Goal: Task Accomplishment & Management: Manage account settings

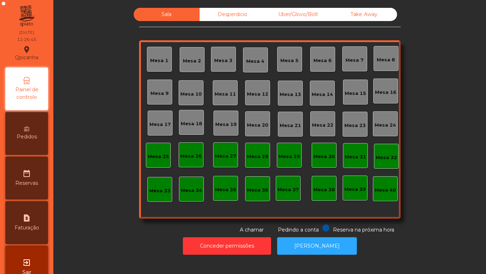
click at [187, 59] on div "Mesa 2" at bounding box center [192, 60] width 18 height 7
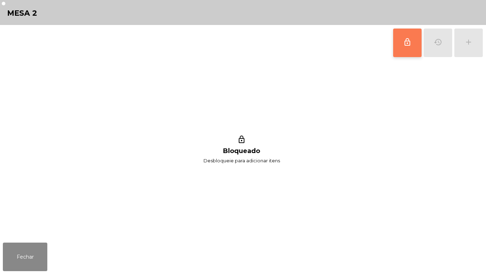
click at [400, 48] on button "lock_outline" at bounding box center [408, 42] width 28 height 28
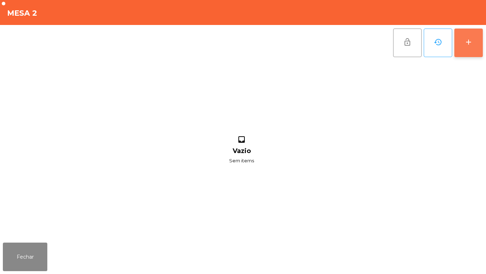
click at [467, 43] on div "add" at bounding box center [469, 42] width 9 height 9
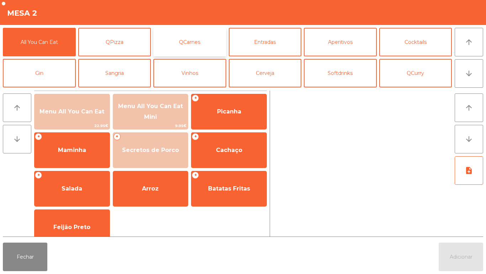
click at [195, 46] on button "QCarnes" at bounding box center [189, 42] width 73 height 28
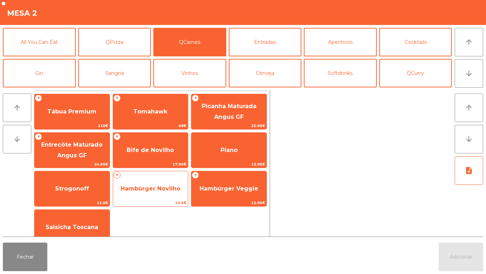
click at [151, 181] on span "Hambúrger Novilho" at bounding box center [150, 188] width 75 height 19
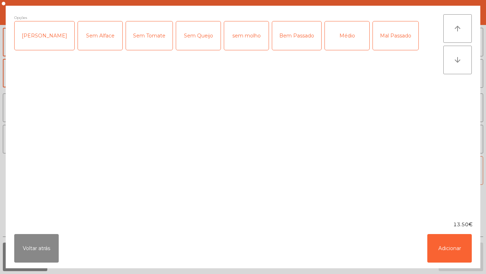
click at [35, 38] on div "[PERSON_NAME]" at bounding box center [45, 35] width 60 height 28
click at [440, 247] on button "Adicionar" at bounding box center [450, 248] width 45 height 28
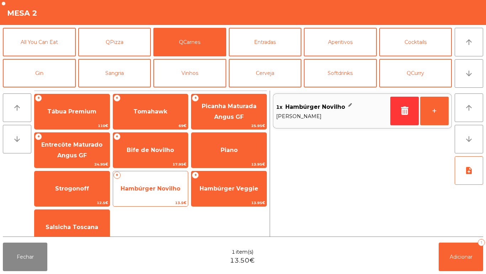
click at [153, 184] on span "Hambúrger Novilho" at bounding box center [150, 188] width 75 height 19
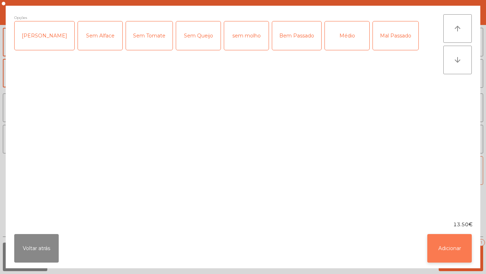
click at [450, 247] on button "Adicionar" at bounding box center [450, 248] width 45 height 28
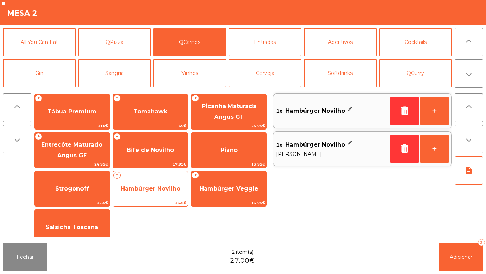
click at [148, 179] on span "Hambúrger Novilho" at bounding box center [150, 188] width 75 height 19
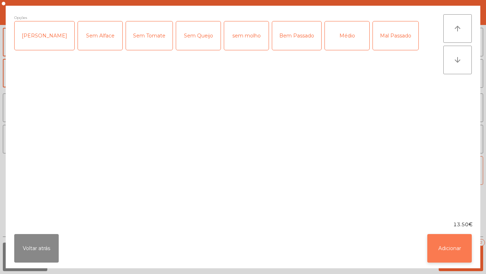
click at [449, 245] on button "Adicionar" at bounding box center [450, 248] width 45 height 28
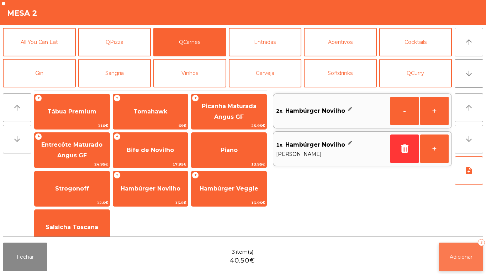
click at [462, 256] on span "Adicionar" at bounding box center [461, 256] width 23 height 6
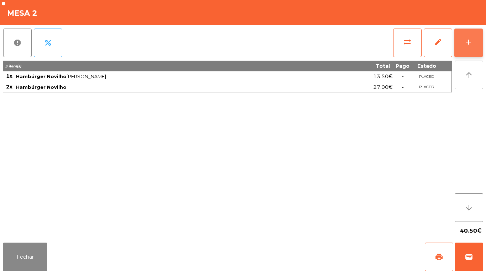
click at [458, 42] on button "add" at bounding box center [469, 42] width 28 height 28
click at [465, 43] on div "add" at bounding box center [469, 42] width 9 height 9
click at [460, 42] on button "add" at bounding box center [469, 42] width 28 height 28
click at [28, 259] on button "Fechar" at bounding box center [25, 256] width 45 height 28
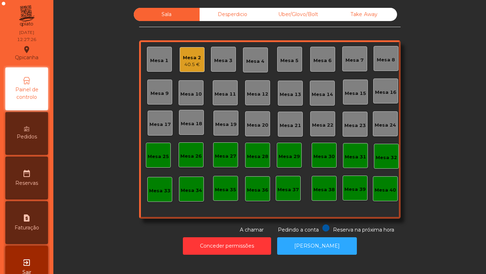
click at [180, 67] on div "Mesa 2 40.5 €" at bounding box center [192, 59] width 25 height 25
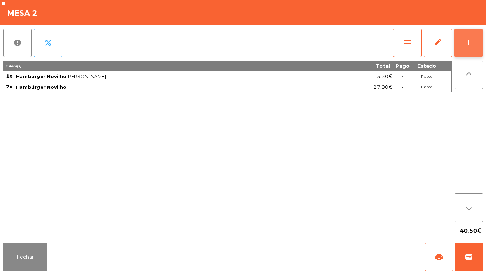
click at [463, 41] on button "add" at bounding box center [469, 42] width 28 height 28
click at [465, 44] on div "add" at bounding box center [469, 42] width 9 height 9
click at [460, 42] on button "add" at bounding box center [469, 42] width 28 height 28
click at [463, 50] on button "add" at bounding box center [469, 42] width 28 height 28
click at [462, 47] on button "add" at bounding box center [469, 42] width 28 height 28
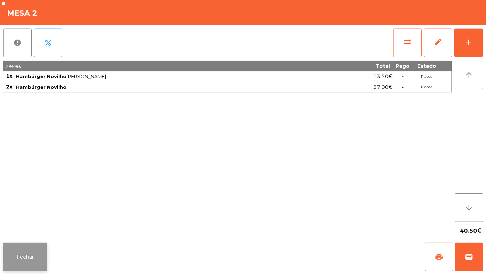
click at [22, 254] on button "Fechar" at bounding box center [25, 256] width 45 height 28
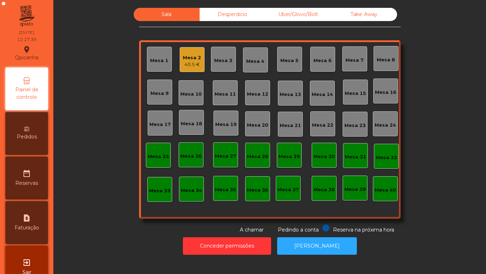
click at [185, 58] on div "Mesa 2" at bounding box center [192, 57] width 18 height 7
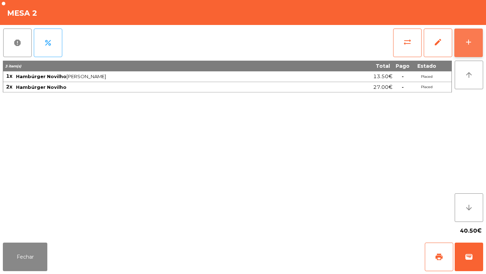
click at [465, 47] on button "add" at bounding box center [469, 42] width 28 height 28
click at [463, 46] on button "add" at bounding box center [469, 42] width 28 height 28
click at [461, 40] on button "add" at bounding box center [469, 42] width 28 height 28
click at [469, 47] on button "add" at bounding box center [469, 42] width 28 height 28
click at [464, 43] on button "add" at bounding box center [469, 42] width 28 height 28
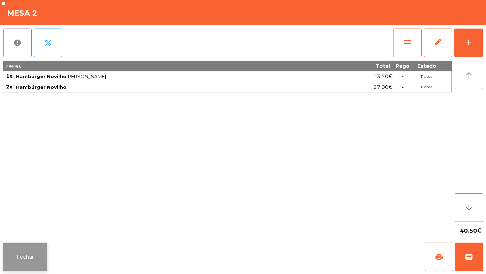
click at [18, 258] on button "Fechar" at bounding box center [25, 256] width 45 height 28
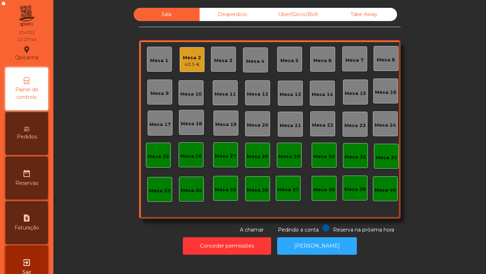
click at [21, 249] on div "exit_to_app Sair" at bounding box center [26, 266] width 43 height 43
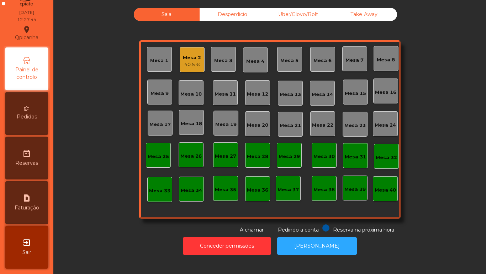
click at [23, 249] on div "exit_to_app Sair" at bounding box center [26, 246] width 43 height 43
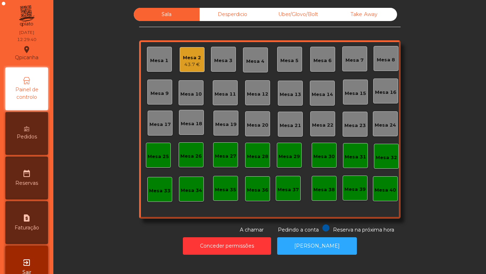
click at [189, 63] on div "43.7 €" at bounding box center [192, 64] width 18 height 7
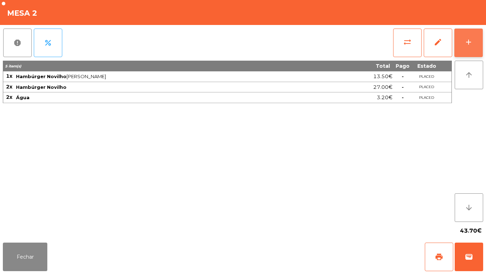
click at [464, 43] on button "add" at bounding box center [469, 42] width 28 height 28
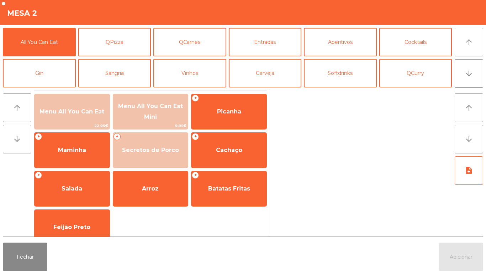
click at [465, 45] on icon "arrow_upward" at bounding box center [469, 42] width 9 height 9
click at [462, 43] on button "arrow_upward" at bounding box center [469, 42] width 28 height 28
click at [24, 257] on button "Fechar" at bounding box center [25, 256] width 45 height 28
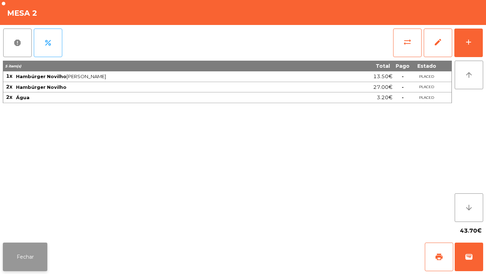
click at [35, 255] on button "Fechar" at bounding box center [25, 256] width 45 height 28
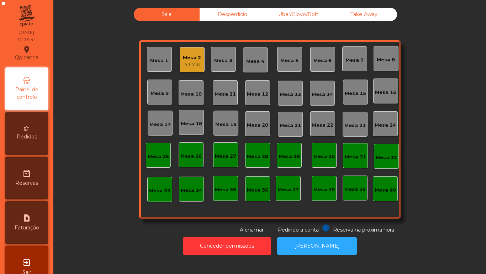
click at [184, 59] on div "Mesa 2" at bounding box center [192, 57] width 18 height 7
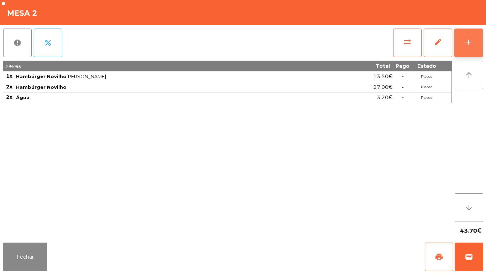
click at [457, 38] on button "add" at bounding box center [469, 42] width 28 height 28
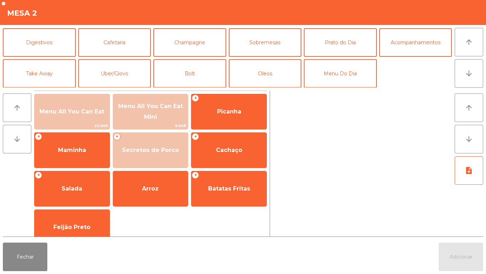
scroll to position [61, 0]
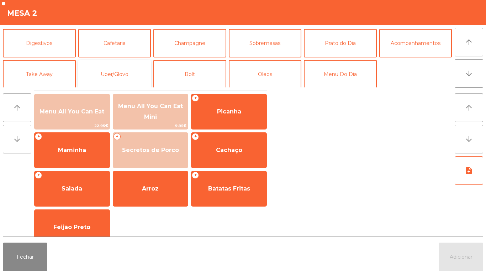
click at [123, 85] on button "Uber/Glovo" at bounding box center [114, 74] width 73 height 28
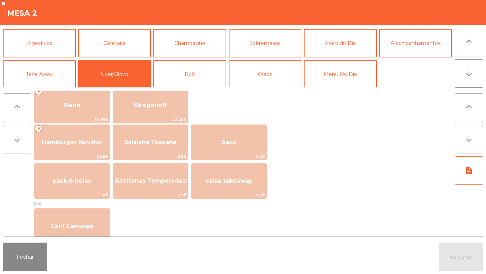
scroll to position [128, 0]
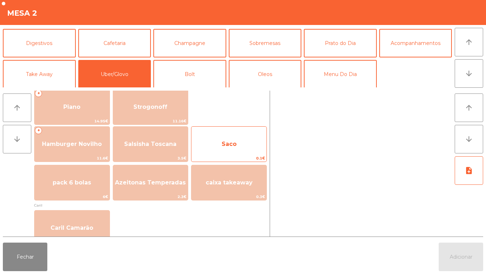
click at [241, 143] on span "Saco" at bounding box center [229, 143] width 75 height 19
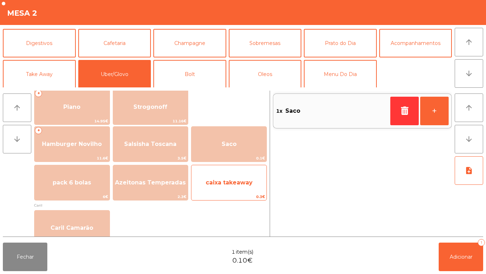
click at [233, 183] on span "caixa takeaway" at bounding box center [229, 182] width 47 height 7
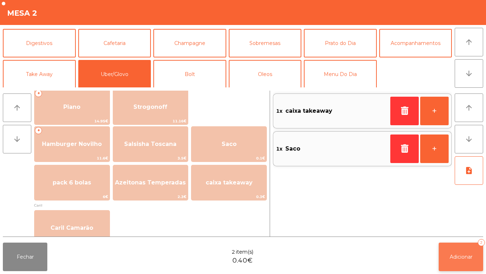
click at [456, 249] on button "Adicionar 2" at bounding box center [461, 256] width 45 height 28
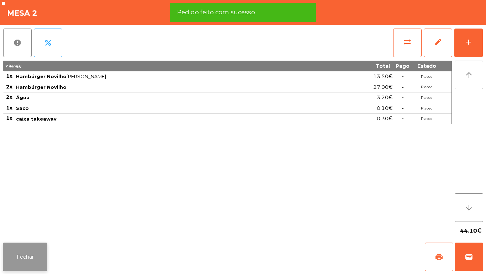
click at [23, 253] on button "Fechar" at bounding box center [25, 256] width 45 height 28
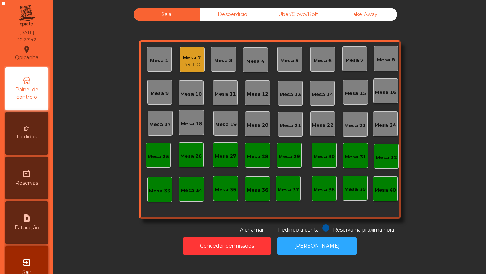
click at [191, 60] on div "Mesa 2" at bounding box center [192, 57] width 18 height 7
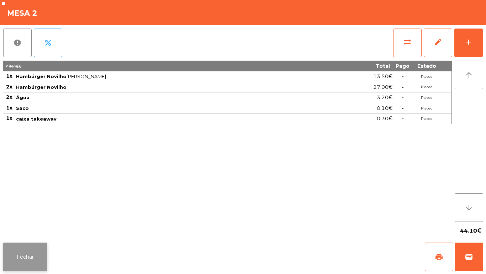
click at [32, 254] on button "Fechar" at bounding box center [25, 256] width 45 height 28
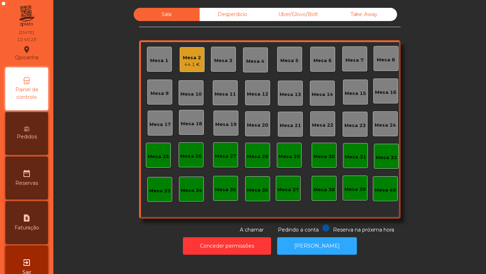
click at [187, 60] on div "Mesa 2" at bounding box center [192, 57] width 18 height 7
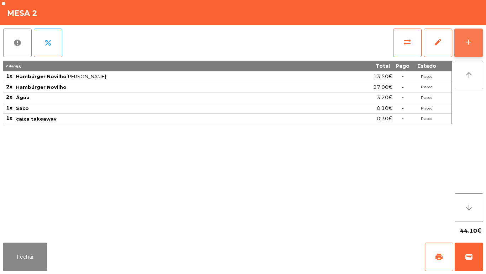
click at [465, 39] on div "add" at bounding box center [469, 42] width 9 height 9
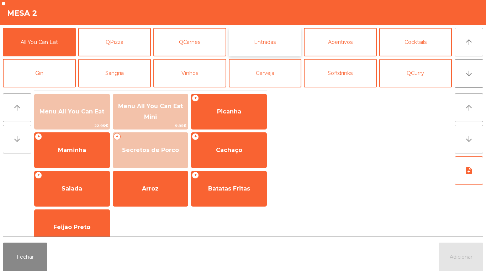
click at [268, 43] on button "Entradas" at bounding box center [265, 42] width 73 height 28
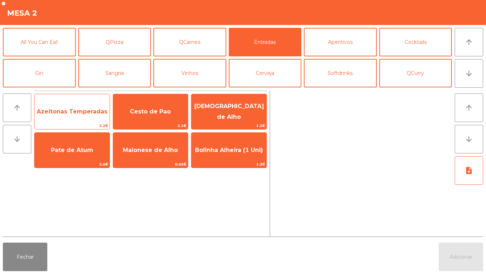
click at [72, 115] on span "Azeitonas Temperadas" at bounding box center [72, 111] width 75 height 19
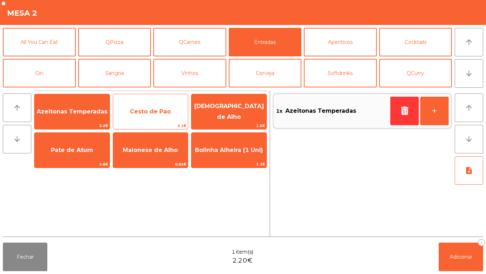
click at [151, 106] on span "Cesto de Pao" at bounding box center [150, 111] width 75 height 19
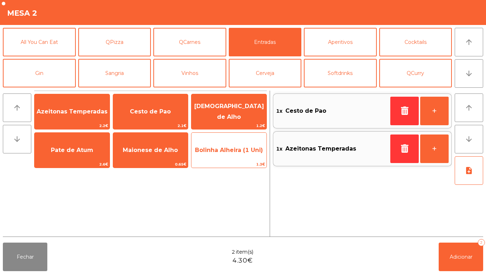
click at [222, 158] on span "Bolinha Alheira (1 Uni)" at bounding box center [229, 149] width 75 height 19
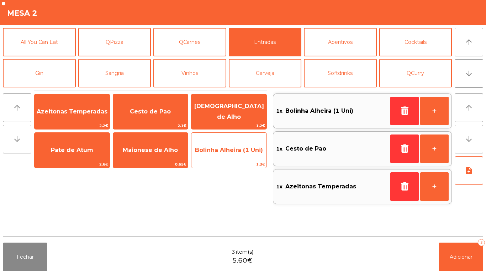
click at [227, 153] on span "Bolinha Alheira (1 Uni)" at bounding box center [229, 149] width 75 height 19
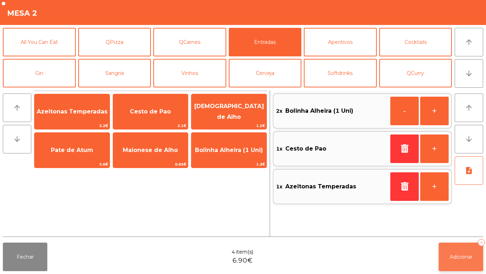
click at [464, 253] on span "Adicionar" at bounding box center [461, 256] width 23 height 6
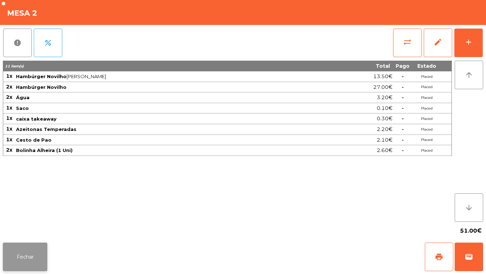
click at [21, 245] on button "Fechar" at bounding box center [25, 256] width 45 height 28
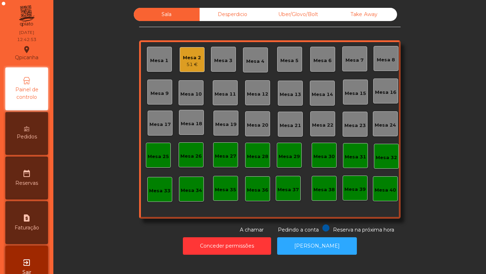
click at [158, 65] on div "Mesa 1" at bounding box center [159, 59] width 25 height 25
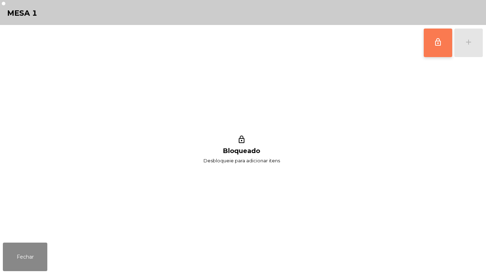
click at [436, 50] on button "lock_outline" at bounding box center [438, 42] width 28 height 28
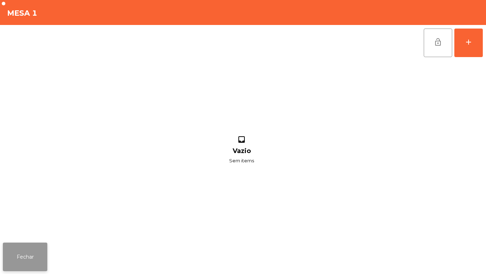
click at [24, 253] on button "Fechar" at bounding box center [25, 256] width 45 height 28
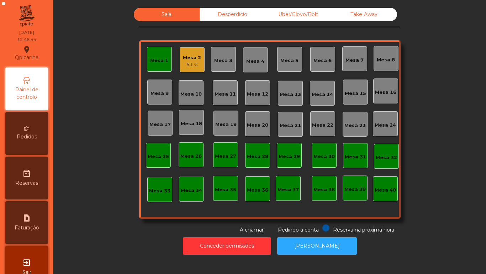
click at [376, 88] on div "Mesa 16" at bounding box center [385, 91] width 21 height 10
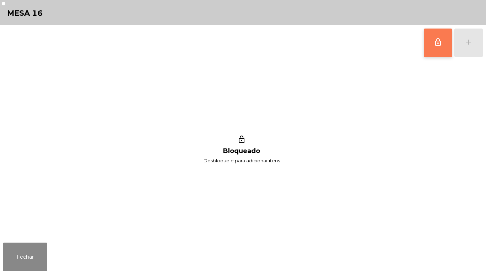
click at [426, 47] on button "lock_outline" at bounding box center [438, 42] width 28 height 28
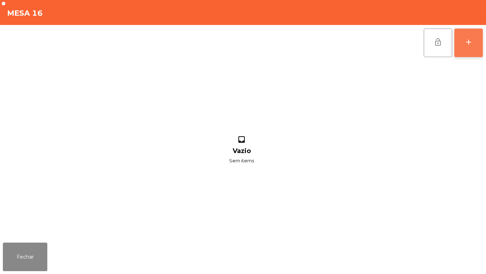
click at [468, 42] on div "add" at bounding box center [469, 42] width 9 height 9
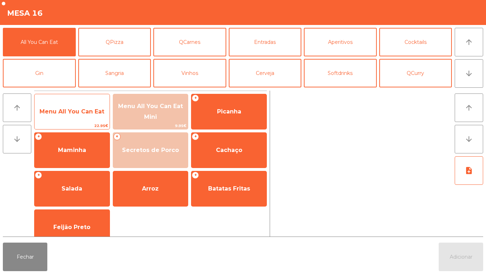
click at [84, 111] on span "Menu All You Can Eat" at bounding box center [72, 111] width 65 height 7
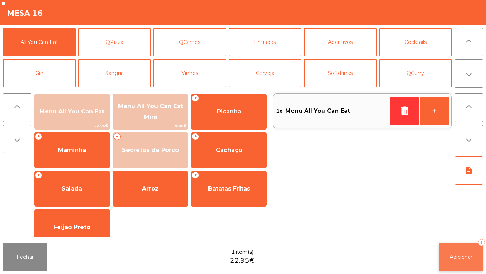
click at [458, 249] on button "Adicionar 1" at bounding box center [461, 256] width 45 height 28
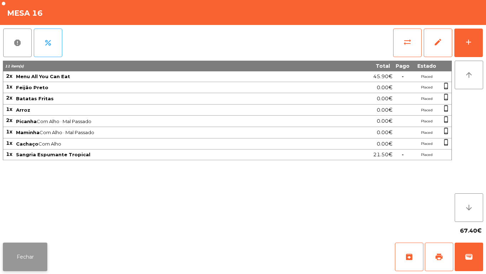
click at [22, 259] on button "Fechar" at bounding box center [25, 256] width 45 height 28
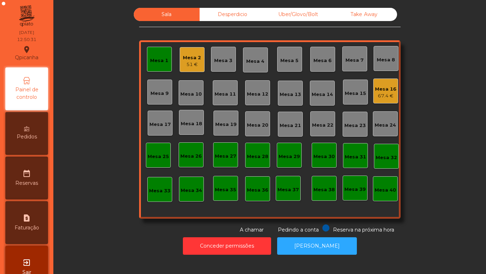
click at [190, 59] on div "Mesa 2" at bounding box center [192, 57] width 18 height 7
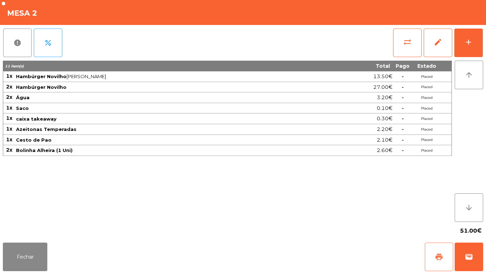
click at [439, 251] on button "print" at bounding box center [439, 256] width 28 height 28
click at [32, 253] on button "Fechar" at bounding box center [25, 256] width 45 height 28
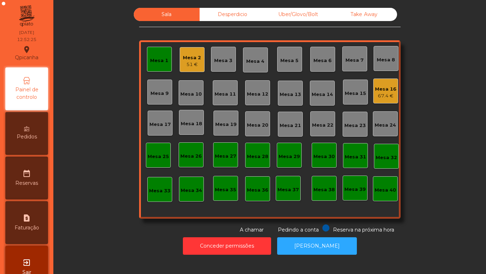
click at [381, 94] on div "67.4 €" at bounding box center [385, 95] width 21 height 7
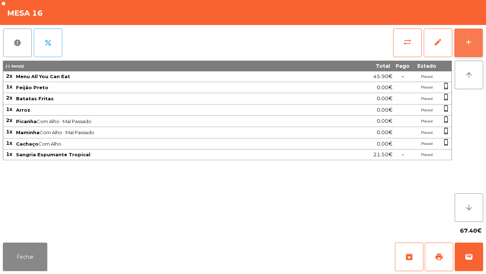
click at [464, 41] on button "add" at bounding box center [469, 42] width 28 height 28
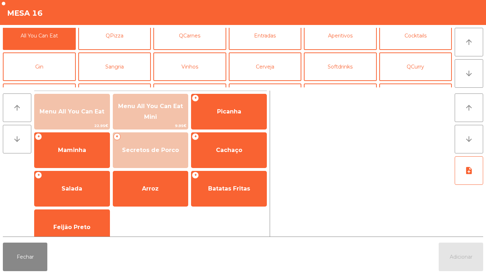
scroll to position [0, 0]
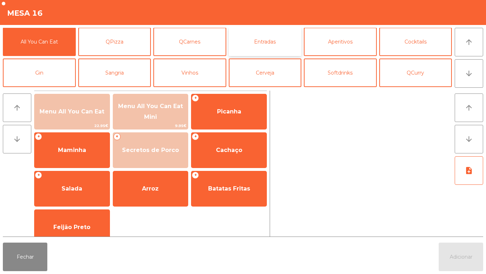
click at [266, 46] on button "Entradas" at bounding box center [265, 41] width 73 height 28
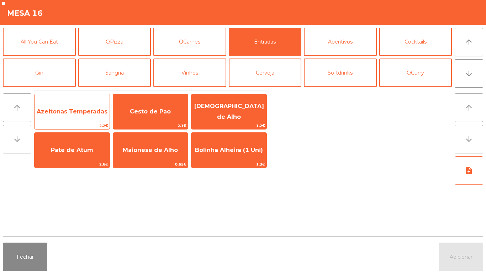
click at [78, 113] on span "Azeitonas Temperadas" at bounding box center [72, 111] width 71 height 7
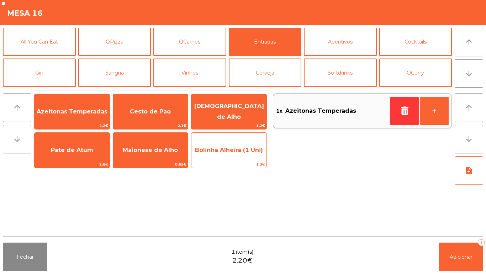
click at [230, 152] on span "Bolinha Alheira (1 Uni)" at bounding box center [229, 149] width 68 height 7
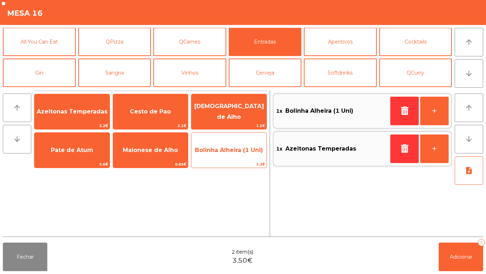
click at [225, 152] on span "Bolinha Alheira (1 Uni)" at bounding box center [229, 149] width 68 height 7
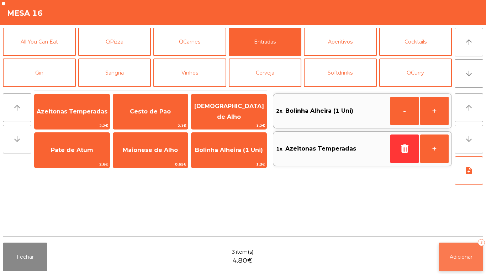
click at [457, 249] on button "Adicionar 3" at bounding box center [461, 256] width 45 height 28
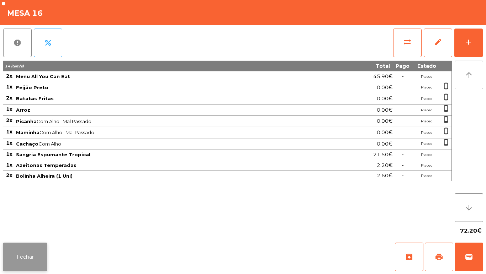
click at [28, 253] on button "Fechar" at bounding box center [25, 256] width 45 height 28
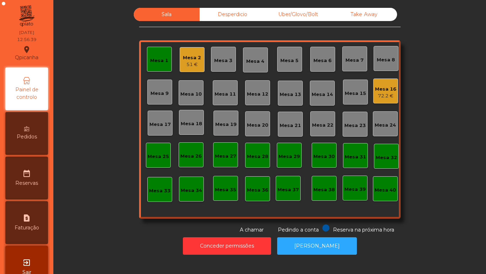
click at [220, 61] on div "Mesa 3" at bounding box center [223, 60] width 18 height 7
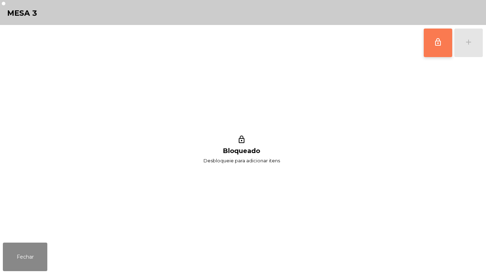
click at [431, 48] on button "lock_outline" at bounding box center [438, 42] width 28 height 28
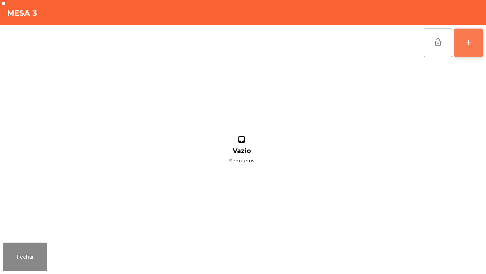
click at [466, 42] on div "add" at bounding box center [469, 42] width 9 height 9
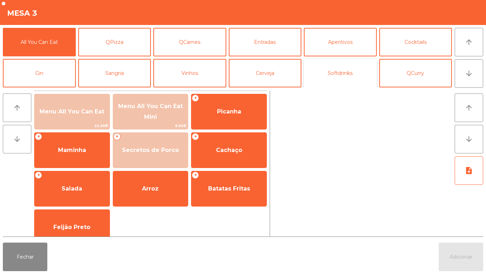
click at [342, 75] on button "Softdrinks" at bounding box center [340, 73] width 73 height 28
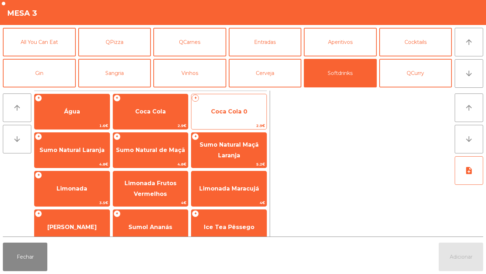
click at [233, 108] on span "Coca Cola 0" at bounding box center [229, 111] width 36 height 7
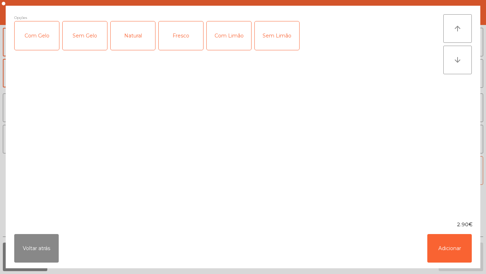
click at [44, 37] on div "Com Gelo" at bounding box center [37, 35] width 45 height 28
click at [226, 36] on div "Com Limão" at bounding box center [229, 35] width 45 height 28
click at [444, 247] on button "Adicionar" at bounding box center [450, 248] width 45 height 28
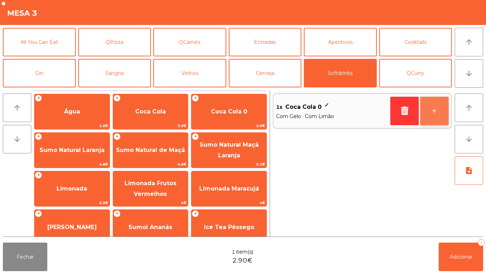
click at [431, 111] on button "+" at bounding box center [435, 111] width 28 height 28
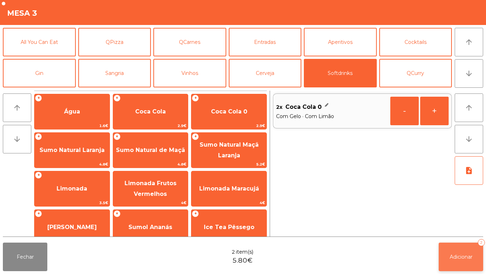
click at [458, 250] on button "Adicionar 2" at bounding box center [461, 256] width 45 height 28
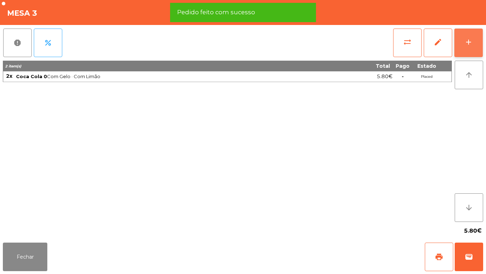
click at [468, 46] on div "add" at bounding box center [469, 42] width 9 height 9
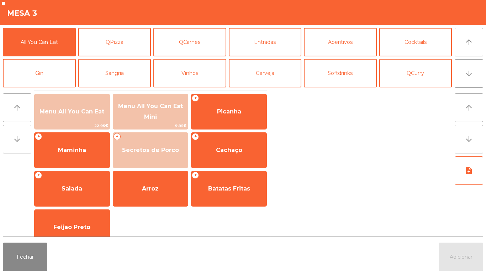
click at [465, 80] on button "arrow_downward" at bounding box center [469, 73] width 28 height 28
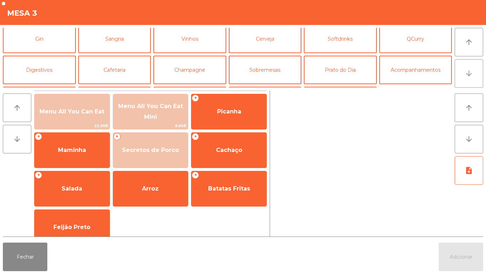
scroll to position [62, 0]
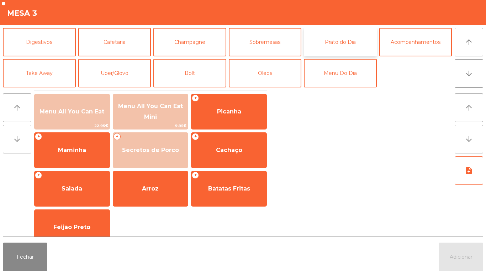
click at [343, 44] on button "Prato do Dia" at bounding box center [340, 42] width 73 height 28
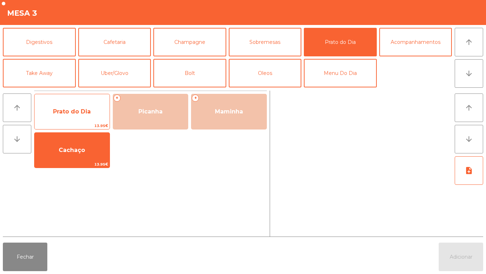
click at [72, 106] on span "Prato do Dia" at bounding box center [72, 111] width 75 height 19
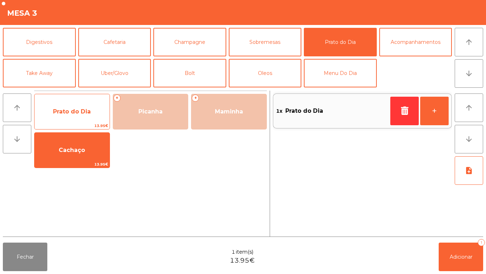
click at [79, 108] on span "Prato do Dia" at bounding box center [72, 111] width 38 height 7
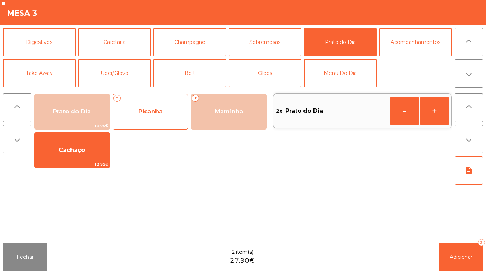
click at [156, 111] on span "Picanha" at bounding box center [151, 111] width 24 height 7
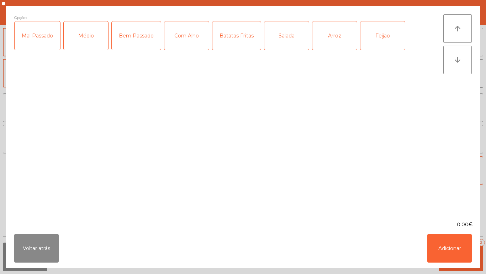
click at [92, 37] on div "Médio" at bounding box center [86, 35] width 45 height 28
click at [190, 38] on div "Com Alho" at bounding box center [187, 35] width 45 height 28
click at [241, 37] on div "Batatas Fritas" at bounding box center [237, 35] width 48 height 28
click at [337, 39] on div "Arroz" at bounding box center [335, 35] width 45 height 28
click at [379, 38] on div "Feijao" at bounding box center [383, 35] width 45 height 28
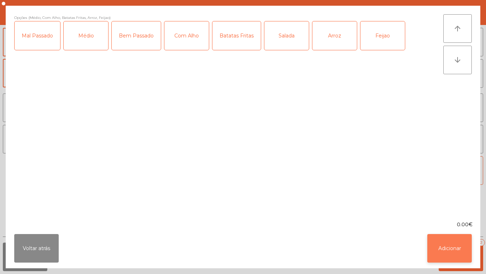
click at [444, 246] on button "Adicionar" at bounding box center [450, 248] width 45 height 28
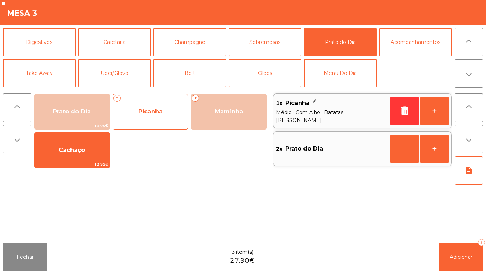
click at [155, 111] on span "Picanha" at bounding box center [151, 111] width 24 height 7
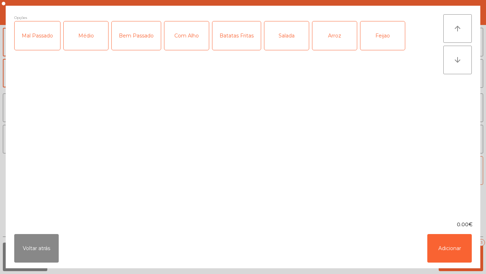
click at [89, 35] on div "Médio" at bounding box center [86, 35] width 45 height 28
click at [189, 42] on div "Com Alho" at bounding box center [187, 35] width 45 height 28
click at [236, 37] on div "Batatas Fritas" at bounding box center [237, 35] width 48 height 28
click at [334, 35] on div "Arroz" at bounding box center [335, 35] width 45 height 28
click at [447, 246] on button "Adicionar" at bounding box center [450, 248] width 45 height 28
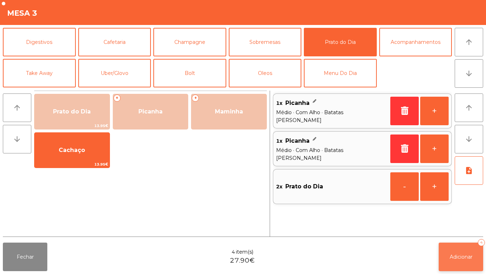
click at [460, 259] on span "Adicionar" at bounding box center [461, 256] width 23 height 6
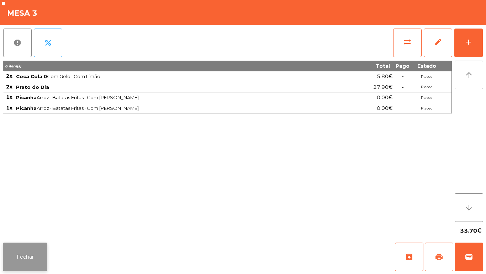
click at [33, 251] on button "Fechar" at bounding box center [25, 256] width 45 height 28
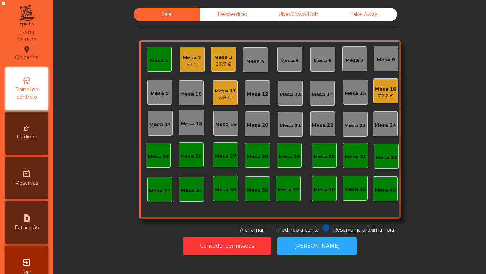
click at [225, 100] on div "5.8 €" at bounding box center [225, 97] width 21 height 7
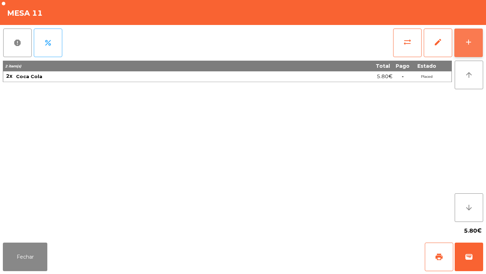
click at [462, 33] on button "add" at bounding box center [469, 42] width 28 height 28
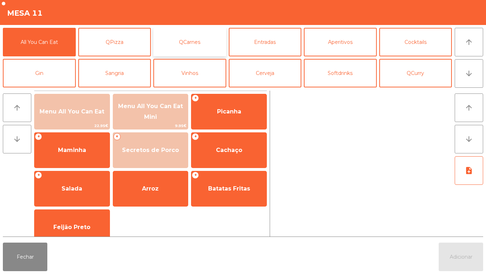
click at [190, 44] on button "QCarnes" at bounding box center [189, 42] width 73 height 28
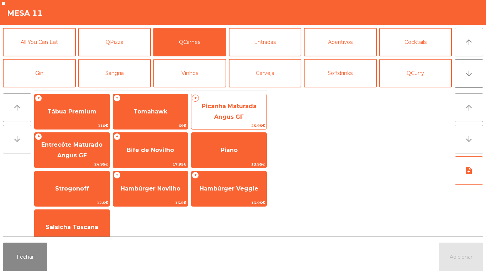
click at [216, 114] on span "Picanha Maturada Angus GF" at bounding box center [229, 111] width 55 height 17
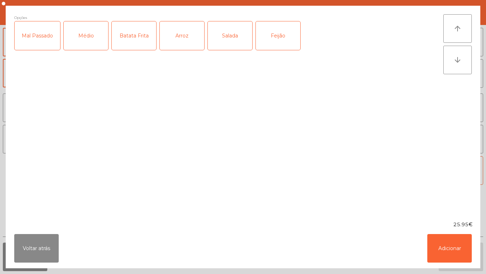
click at [92, 45] on div "Médio" at bounding box center [86, 35] width 45 height 28
click at [440, 251] on button "Adicionar" at bounding box center [450, 248] width 45 height 28
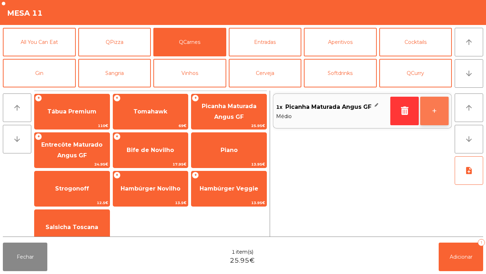
click at [432, 109] on button "+" at bounding box center [435, 111] width 28 height 28
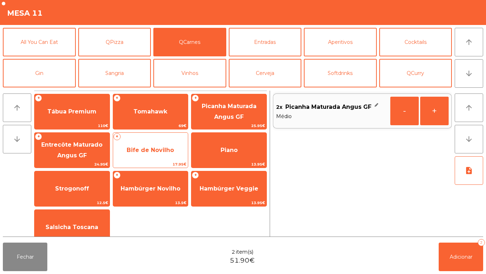
click at [153, 146] on span "Bife de Novilho" at bounding box center [150, 149] width 47 height 7
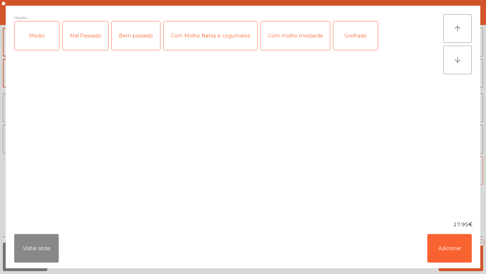
click at [43, 38] on div "Medio" at bounding box center [37, 35] width 45 height 28
click at [290, 38] on div "Com molho mostarda" at bounding box center [295, 35] width 69 height 28
click at [439, 247] on button "Adicionar" at bounding box center [450, 248] width 45 height 28
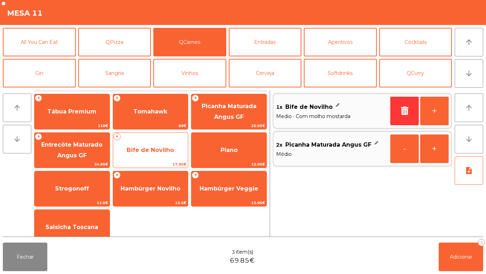
click at [157, 151] on span "Bife de Novilho" at bounding box center [150, 149] width 47 height 7
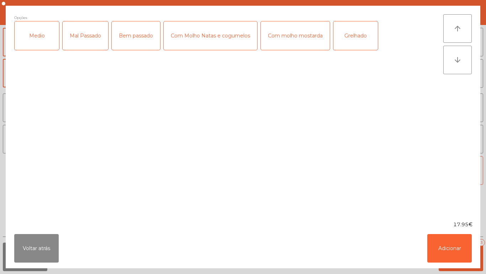
click at [44, 40] on div "Medio" at bounding box center [37, 35] width 45 height 28
click at [126, 38] on div "Bem passado" at bounding box center [136, 35] width 48 height 28
click at [355, 40] on div "Grelhado" at bounding box center [356, 35] width 45 height 28
click at [444, 245] on button "Adicionar" at bounding box center [450, 248] width 45 height 28
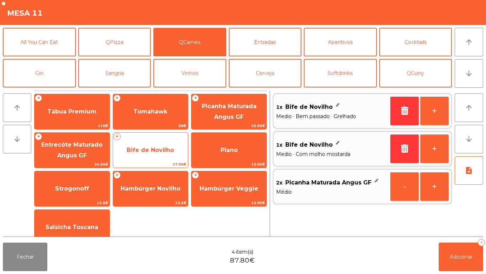
click at [158, 144] on span "Bife de Novilho" at bounding box center [150, 149] width 75 height 19
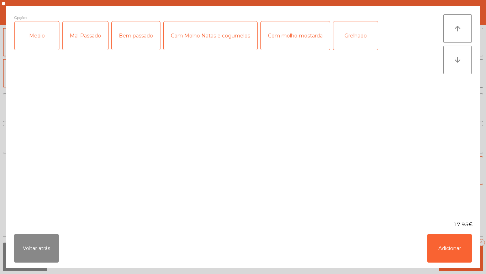
click at [36, 29] on div "Medio" at bounding box center [37, 35] width 45 height 28
click at [357, 36] on div "Grelhado" at bounding box center [356, 35] width 45 height 28
click at [448, 244] on button "Adicionar" at bounding box center [450, 248] width 45 height 28
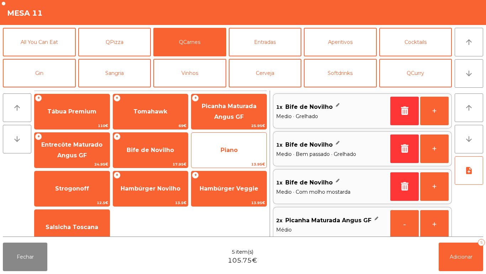
click at [225, 145] on span "Piano" at bounding box center [229, 149] width 75 height 19
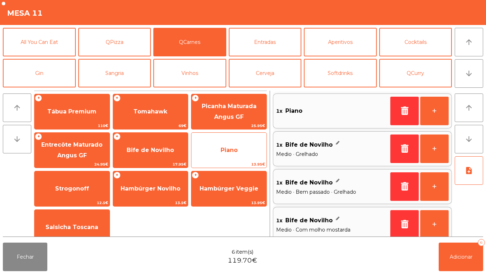
scroll to position [3, 0]
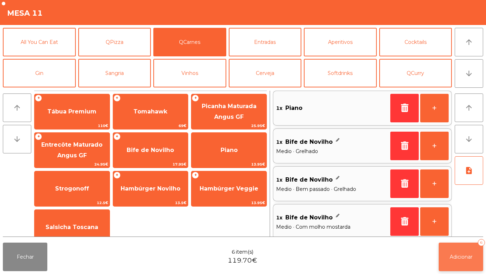
click at [461, 254] on span "Adicionar" at bounding box center [461, 256] width 23 height 6
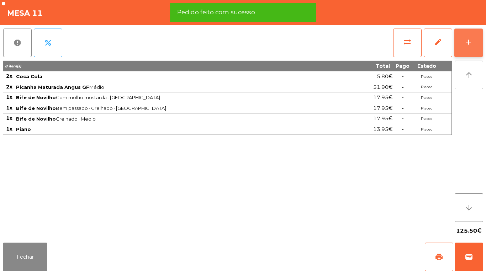
click at [463, 44] on button "add" at bounding box center [469, 42] width 28 height 28
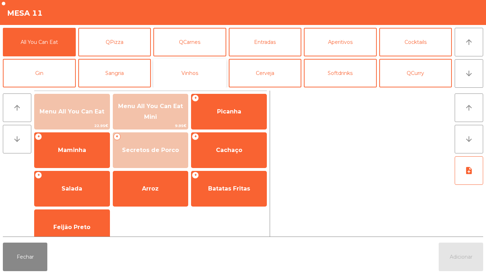
click at [198, 77] on button "Vinhos" at bounding box center [189, 73] width 73 height 28
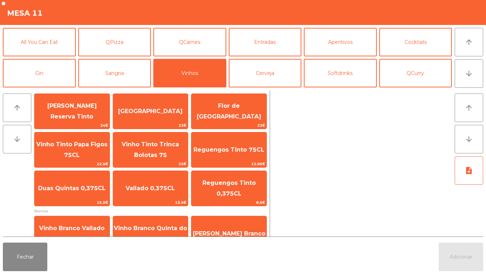
scroll to position [47, 0]
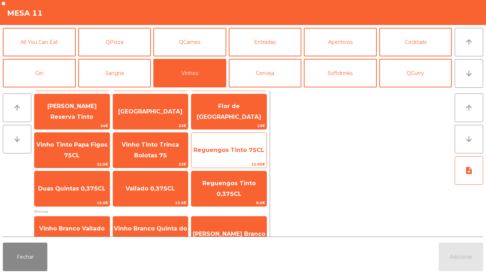
click at [224, 149] on span "Reguengos Tinto 75CL" at bounding box center [229, 149] width 71 height 7
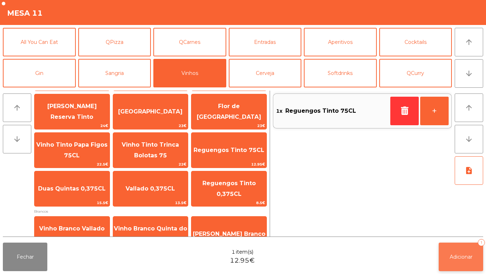
click at [456, 249] on button "Adicionar 1" at bounding box center [461, 256] width 45 height 28
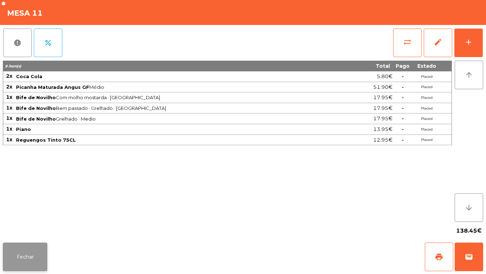
click at [24, 245] on button "Fechar" at bounding box center [25, 256] width 45 height 28
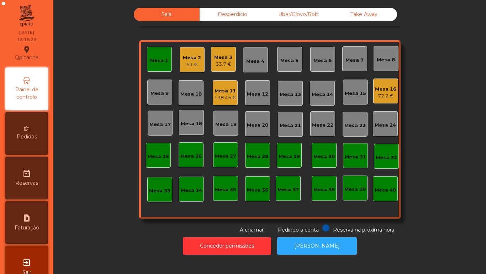
click at [192, 57] on div "Mesa 2" at bounding box center [192, 57] width 18 height 7
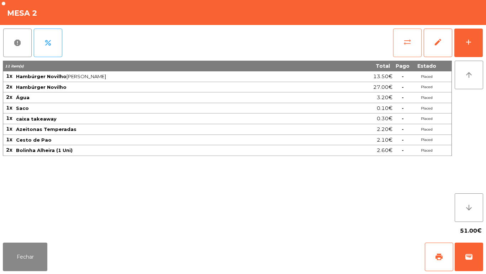
click at [398, 40] on button "sync_alt" at bounding box center [408, 42] width 28 height 28
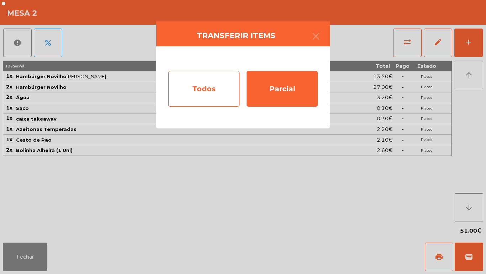
click at [218, 89] on div "Todos" at bounding box center [203, 89] width 71 height 36
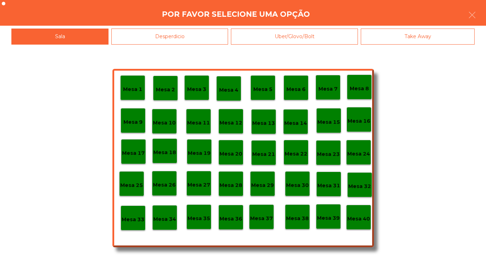
click at [355, 213] on div "Mesa 40" at bounding box center [359, 217] width 23 height 11
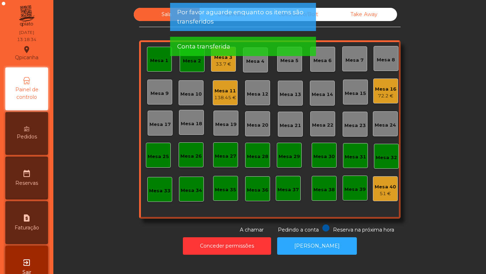
click at [160, 59] on div "Mesa 1" at bounding box center [159, 60] width 18 height 7
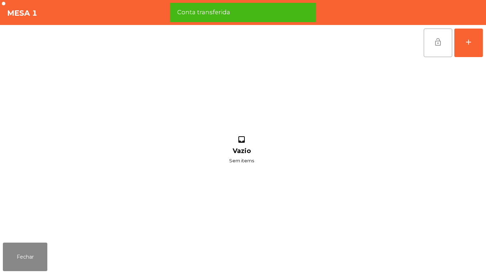
click at [433, 42] on button "lock_open" at bounding box center [438, 42] width 28 height 28
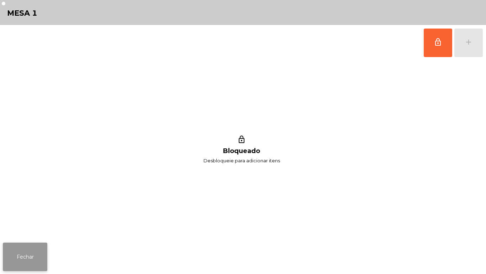
click at [35, 256] on button "Fechar" at bounding box center [25, 256] width 45 height 28
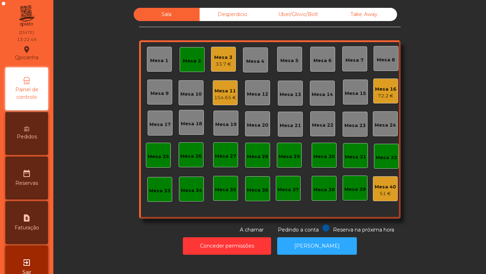
click at [191, 54] on div "Mesa 2" at bounding box center [192, 59] width 25 height 25
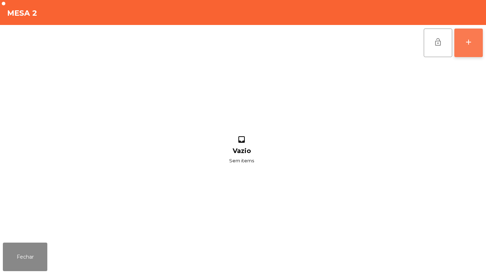
click at [473, 40] on div "add" at bounding box center [469, 42] width 9 height 9
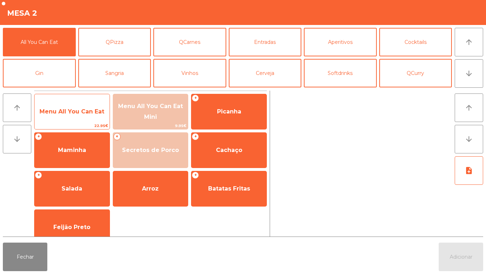
click at [80, 119] on span "Menu All You Can Eat" at bounding box center [72, 111] width 75 height 19
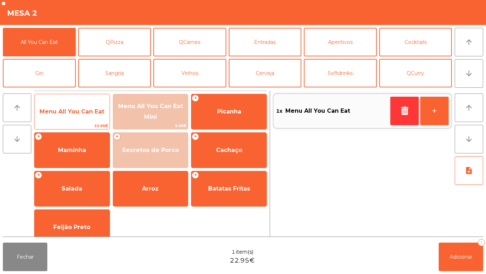
click at [73, 113] on span "Menu All You Can Eat" at bounding box center [72, 111] width 65 height 7
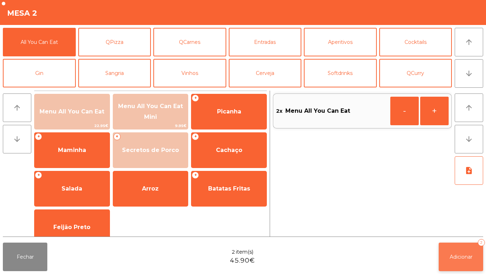
click at [448, 255] on button "Adicionar 2" at bounding box center [461, 256] width 45 height 28
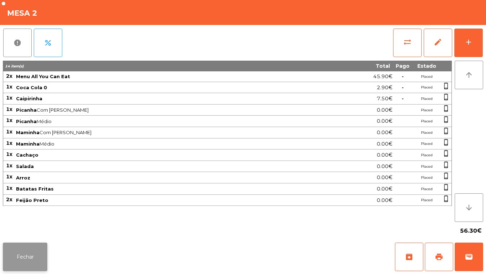
click at [32, 258] on button "Fechar" at bounding box center [25, 256] width 45 height 28
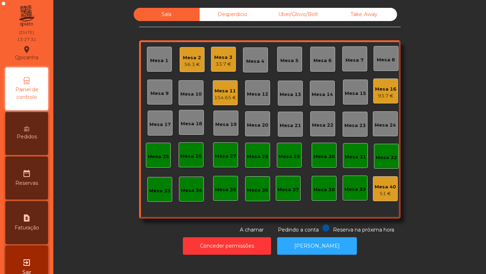
click at [220, 124] on div "Mesa 19" at bounding box center [225, 124] width 21 height 7
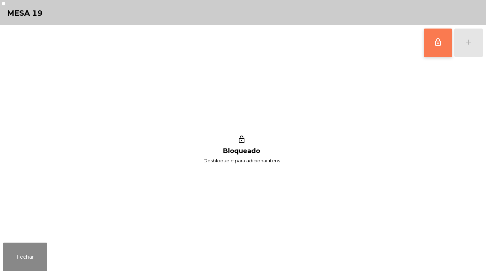
click at [432, 47] on button "lock_outline" at bounding box center [438, 42] width 28 height 28
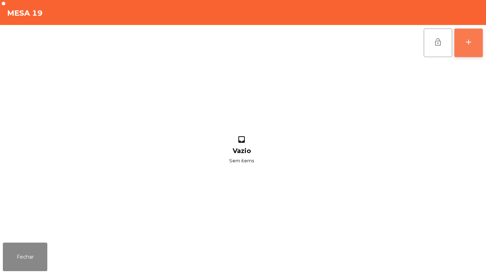
click at [468, 47] on button "add" at bounding box center [469, 42] width 28 height 28
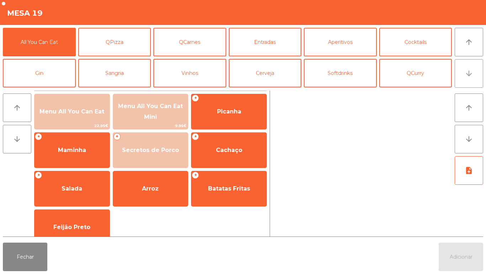
click at [469, 76] on icon "arrow_downward" at bounding box center [469, 73] width 9 height 9
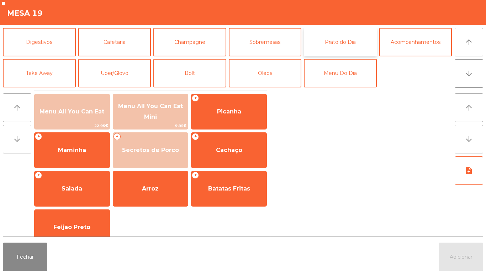
click at [347, 47] on button "Prato do Dia" at bounding box center [340, 42] width 73 height 28
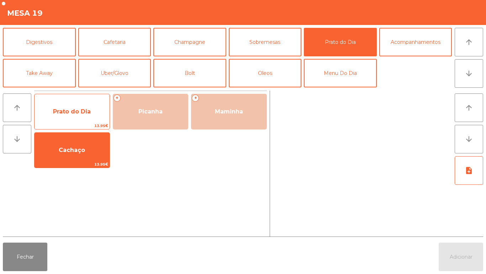
click at [74, 110] on span "Prato do Dia" at bounding box center [72, 111] width 38 height 7
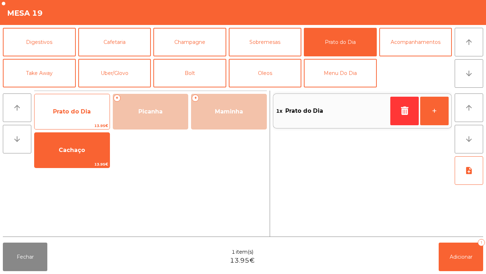
click at [78, 108] on span "Prato do Dia" at bounding box center [72, 111] width 38 height 7
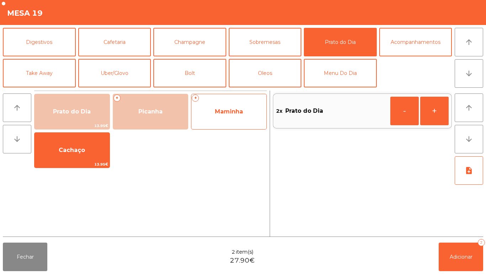
click at [225, 109] on span "Maminha" at bounding box center [229, 111] width 28 height 7
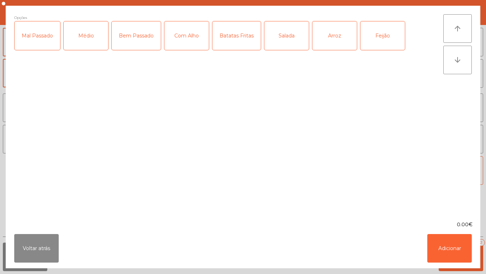
click at [94, 35] on div "Médio" at bounding box center [86, 35] width 45 height 28
click at [187, 37] on div "Com Alho" at bounding box center [187, 35] width 45 height 28
click at [239, 38] on div "Batatas Fritas" at bounding box center [237, 35] width 48 height 28
click at [285, 39] on div "Salada" at bounding box center [287, 35] width 45 height 28
click at [330, 41] on div "Arroz" at bounding box center [335, 35] width 45 height 28
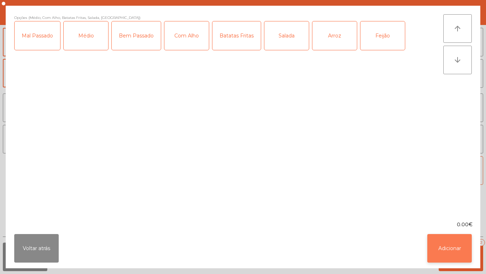
click at [446, 244] on button "Adicionar" at bounding box center [450, 248] width 45 height 28
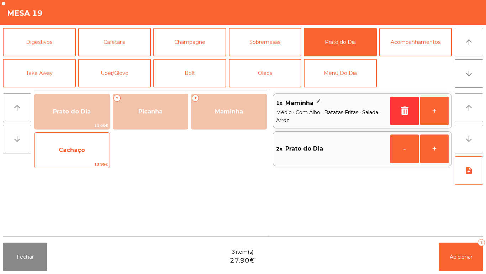
click at [77, 148] on span "Cachaço" at bounding box center [72, 149] width 26 height 7
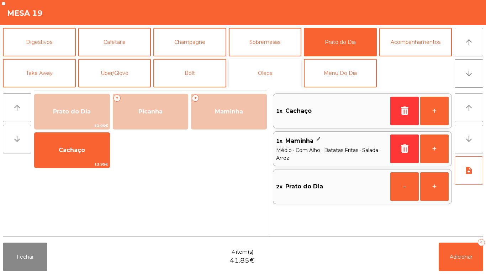
click at [273, 74] on button "Oleos" at bounding box center [265, 73] width 73 height 28
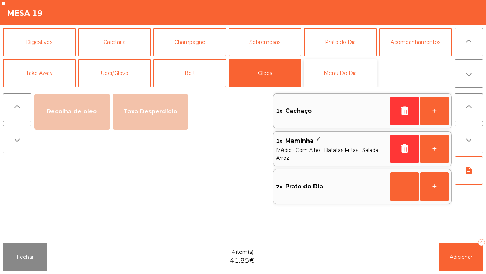
click at [341, 74] on button "Menu Do Dia" at bounding box center [340, 73] width 73 height 28
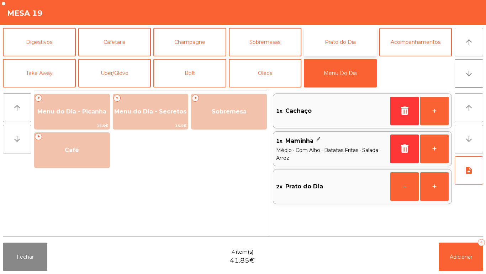
click at [337, 52] on button "Prato do Dia" at bounding box center [340, 42] width 73 height 28
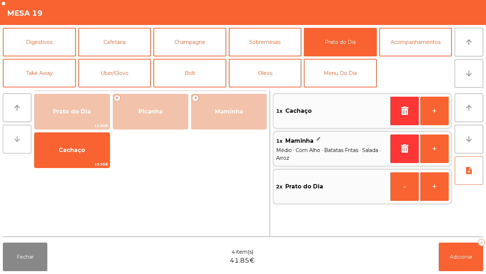
click at [22, 137] on button "arrow_downward" at bounding box center [17, 139] width 28 height 28
click at [20, 108] on icon "arrow_upward" at bounding box center [17, 107] width 9 height 9
click at [24, 103] on button "arrow_upward" at bounding box center [17, 107] width 28 height 28
click at [23, 106] on button "arrow_upward" at bounding box center [17, 107] width 28 height 28
click at [18, 144] on button "arrow_downward" at bounding box center [17, 139] width 28 height 28
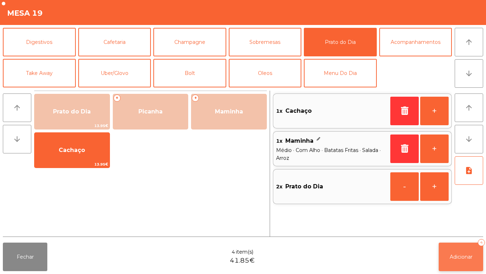
click at [463, 248] on button "Adicionar 4" at bounding box center [461, 256] width 45 height 28
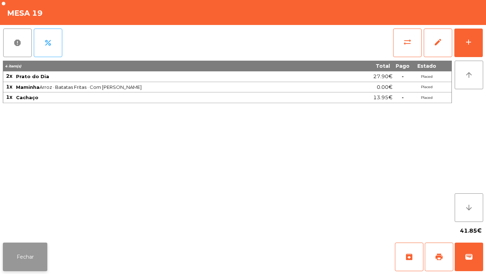
click at [30, 250] on button "Fechar" at bounding box center [25, 256] width 45 height 28
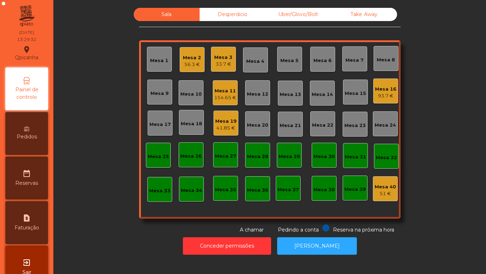
click at [225, 121] on div "Mesa 19" at bounding box center [225, 121] width 21 height 7
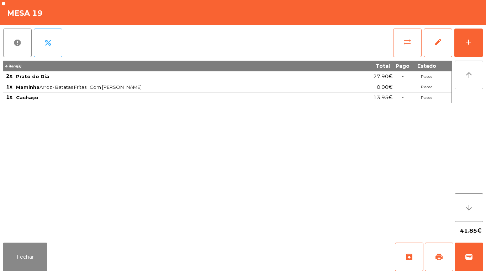
click at [395, 41] on button "sync_alt" at bounding box center [408, 42] width 28 height 28
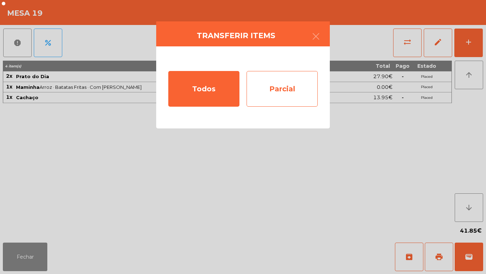
click at [279, 86] on div "Parcial" at bounding box center [282, 89] width 71 height 36
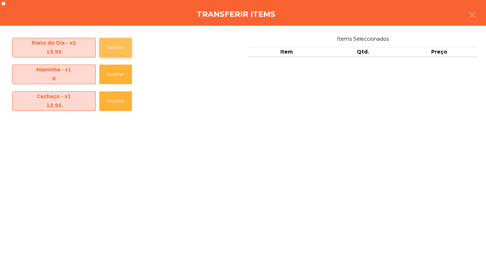
click at [115, 47] on button "Escolher" at bounding box center [115, 48] width 33 height 20
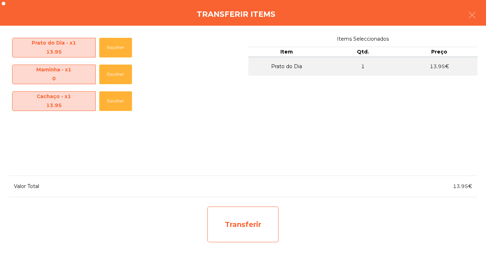
click at [248, 229] on div "Transferir" at bounding box center [243, 224] width 71 height 36
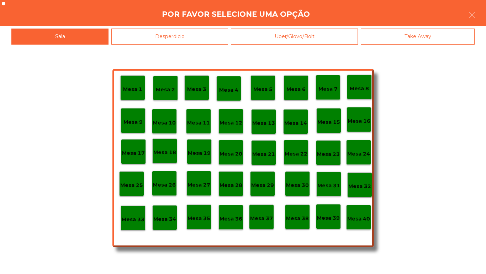
click at [172, 37] on div "Desperdicio" at bounding box center [169, 36] width 117 height 16
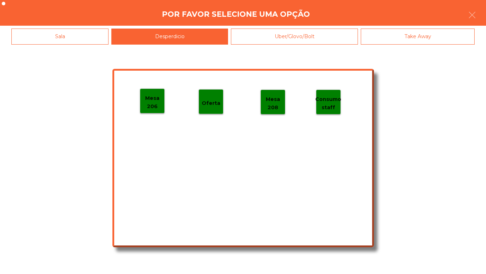
click at [156, 102] on p "Mesa 206" at bounding box center [152, 102] width 24 height 16
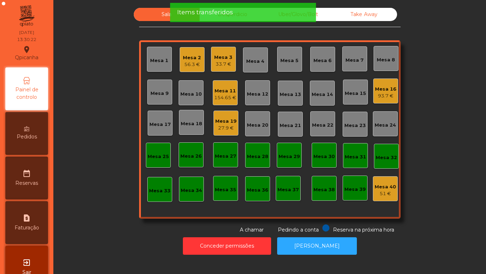
click at [218, 121] on div "Mesa 19" at bounding box center [225, 121] width 21 height 7
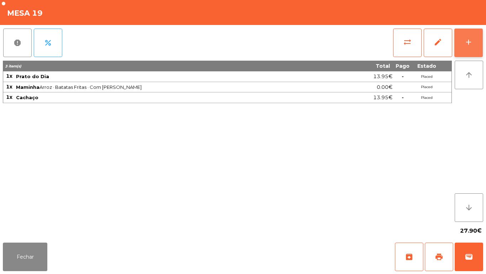
click at [464, 44] on button "add" at bounding box center [469, 42] width 28 height 28
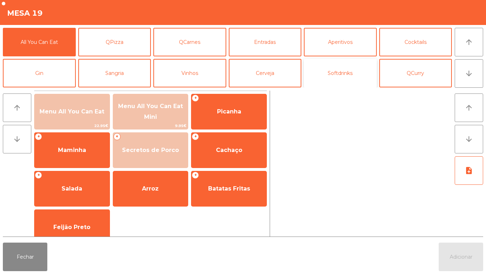
click at [340, 76] on button "Softdrinks" at bounding box center [340, 73] width 73 height 28
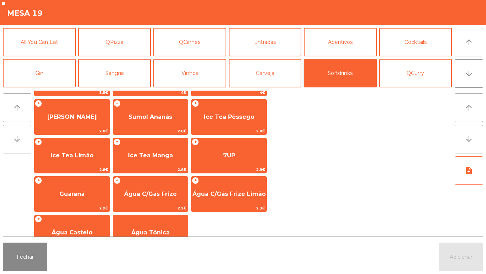
scroll to position [108, 0]
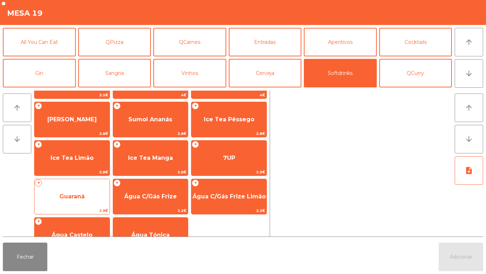
click at [77, 189] on span "Guaraná" at bounding box center [72, 196] width 75 height 19
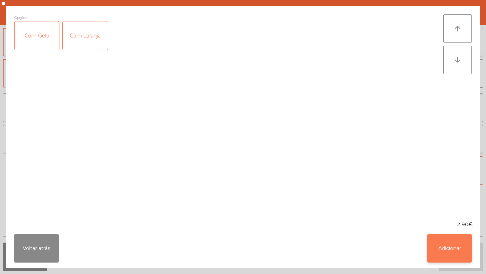
click at [445, 239] on button "Adicionar" at bounding box center [450, 248] width 45 height 28
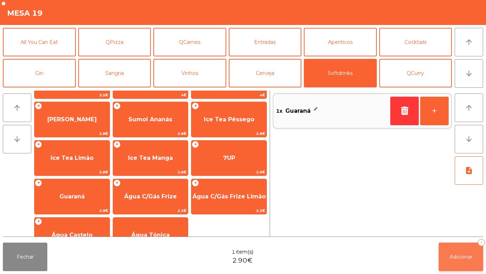
click at [458, 251] on button "Adicionar 1" at bounding box center [461, 256] width 45 height 28
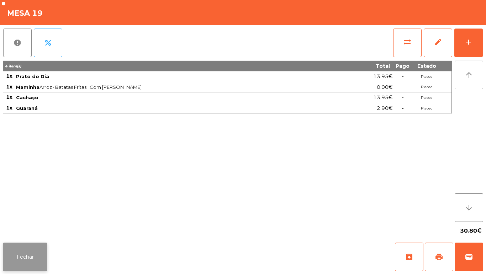
click at [32, 256] on button "Fechar" at bounding box center [25, 256] width 45 height 28
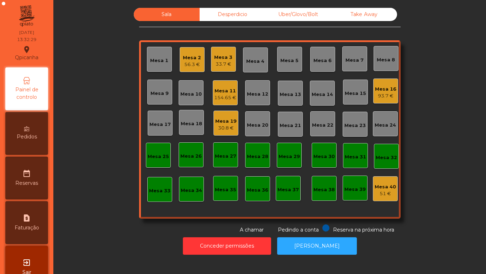
click at [225, 124] on div "Mesa 19" at bounding box center [225, 121] width 21 height 7
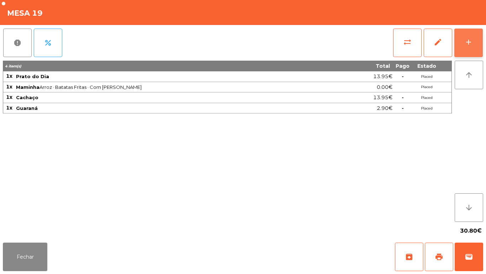
click at [466, 48] on button "add" at bounding box center [469, 42] width 28 height 28
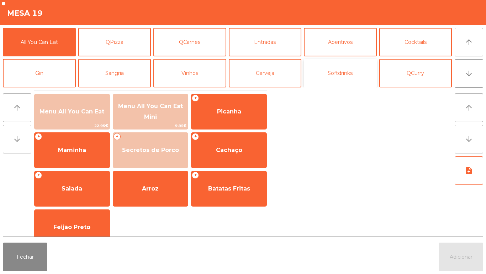
click at [345, 70] on button "Softdrinks" at bounding box center [340, 73] width 73 height 28
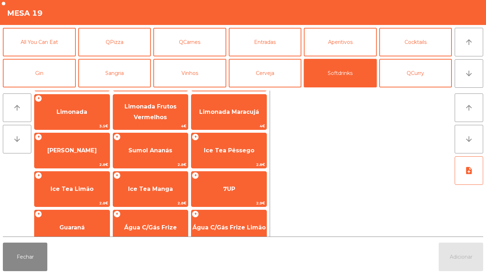
scroll to position [79, 0]
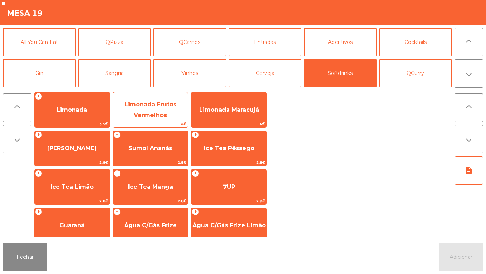
click at [152, 109] on span "Limonada Frutos Vermelhos" at bounding box center [150, 110] width 75 height 30
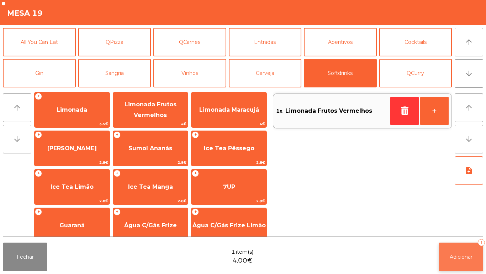
click at [460, 255] on span "Adicionar" at bounding box center [461, 256] width 23 height 6
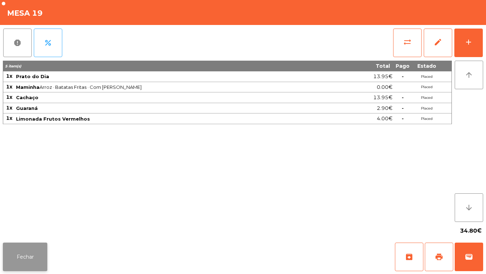
click at [30, 251] on button "Fechar" at bounding box center [25, 256] width 45 height 28
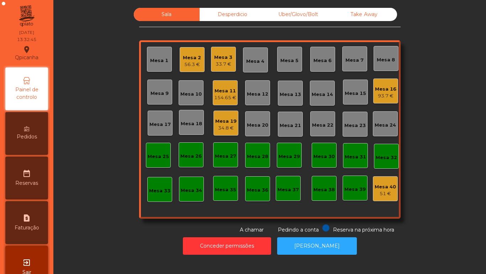
click at [222, 62] on div "33.7 €" at bounding box center [223, 64] width 18 height 7
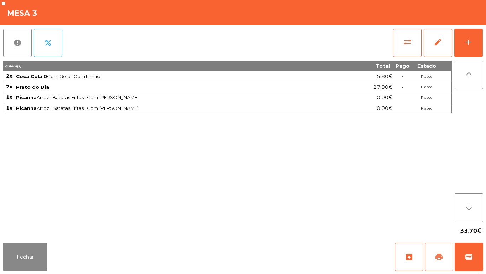
click at [438, 252] on button "print" at bounding box center [439, 256] width 28 height 28
click at [31, 257] on button "Fechar" at bounding box center [25, 256] width 45 height 28
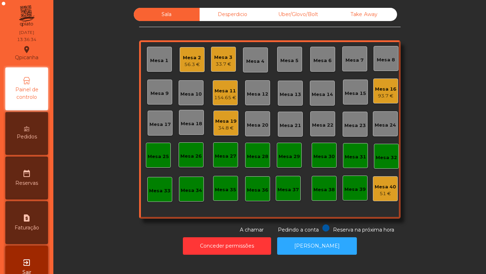
click at [225, 126] on div "34.8 €" at bounding box center [225, 127] width 21 height 7
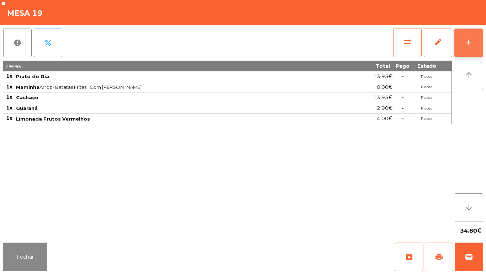
click at [462, 45] on button "add" at bounding box center [469, 42] width 28 height 28
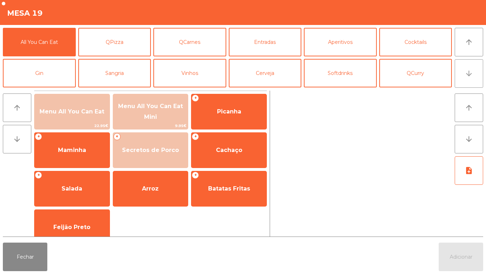
click at [465, 81] on button "arrow_downward" at bounding box center [469, 73] width 28 height 28
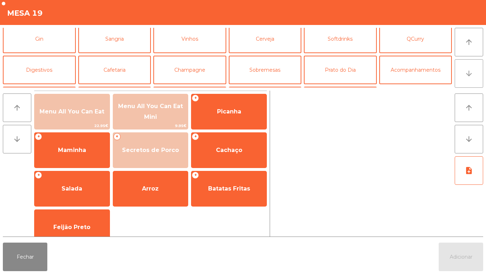
scroll to position [62, 0]
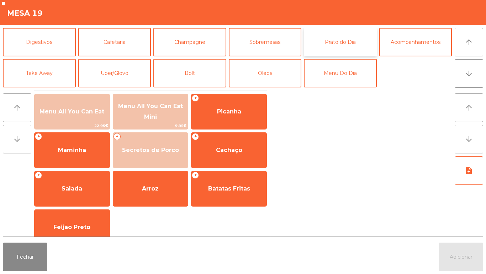
click at [340, 42] on button "Prato do Dia" at bounding box center [340, 42] width 73 height 28
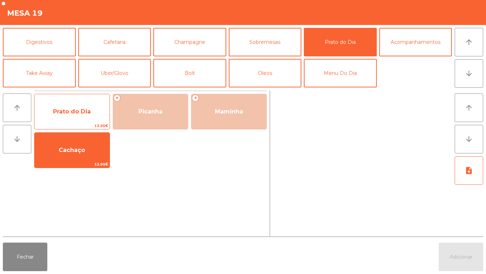
click at [74, 106] on span "Prato do Dia" at bounding box center [72, 111] width 75 height 19
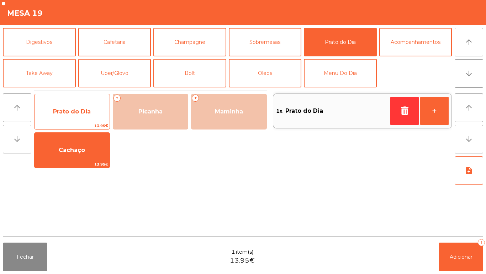
click at [80, 105] on span "Prato do Dia" at bounding box center [72, 111] width 75 height 19
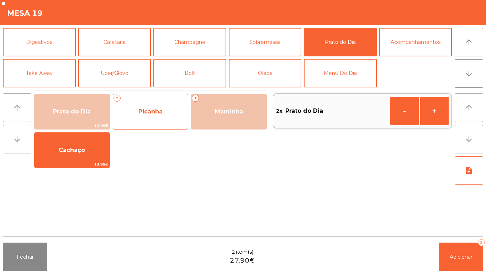
click at [158, 107] on span "Picanha" at bounding box center [150, 111] width 75 height 19
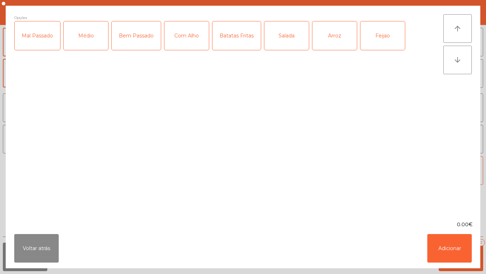
click at [92, 37] on div "Médio" at bounding box center [86, 35] width 45 height 28
click at [188, 36] on div "Com Alho" at bounding box center [187, 35] width 45 height 28
click at [238, 42] on div "Batatas Fritas" at bounding box center [237, 35] width 48 height 28
click at [332, 40] on div "Arroz" at bounding box center [335, 35] width 45 height 28
click at [383, 36] on div "Feijao" at bounding box center [383, 35] width 45 height 28
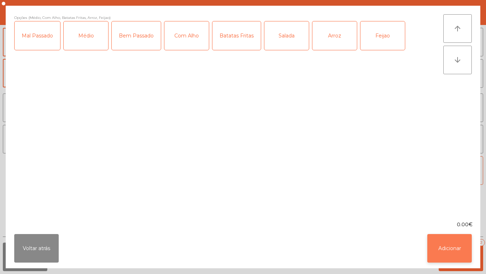
click at [448, 244] on button "Adicionar" at bounding box center [450, 248] width 45 height 28
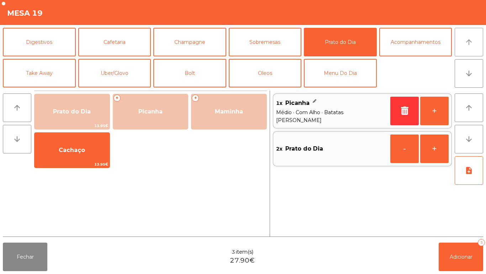
click at [470, 45] on icon "arrow_upward" at bounding box center [469, 42] width 9 height 9
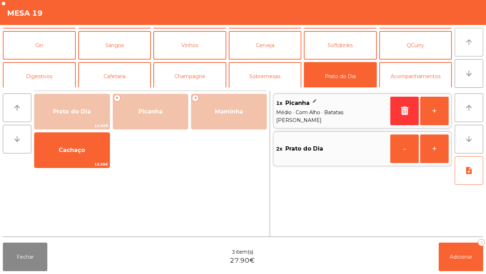
scroll to position [0, 0]
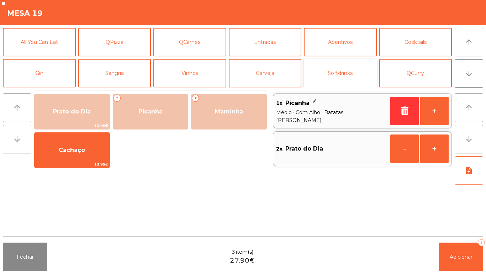
click at [342, 74] on button "Softdrinks" at bounding box center [340, 73] width 73 height 28
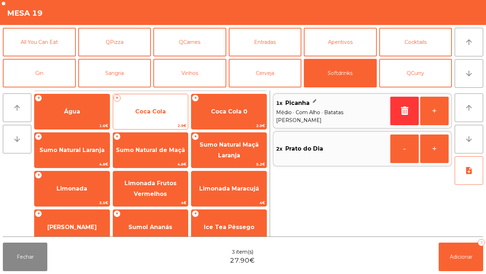
click at [151, 114] on span "Coca Cola" at bounding box center [150, 111] width 31 height 7
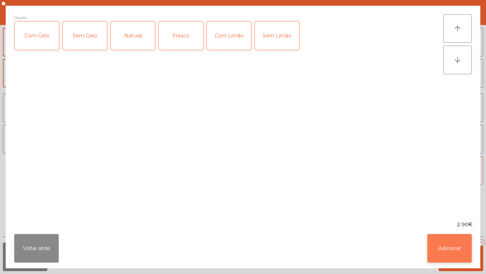
click at [442, 243] on button "Adicionar" at bounding box center [450, 248] width 45 height 28
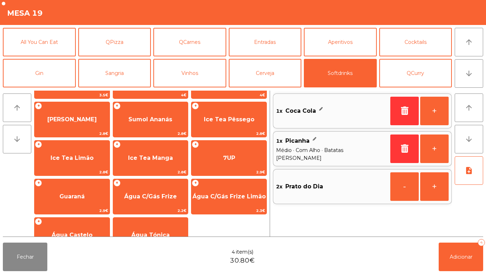
scroll to position [127, 0]
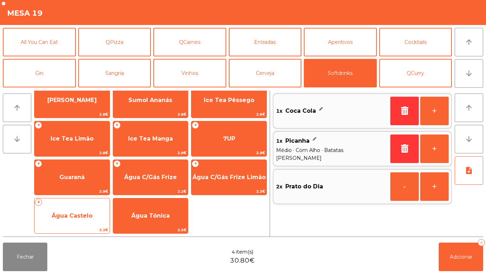
click at [67, 212] on span "Água Castelo" at bounding box center [72, 215] width 41 height 7
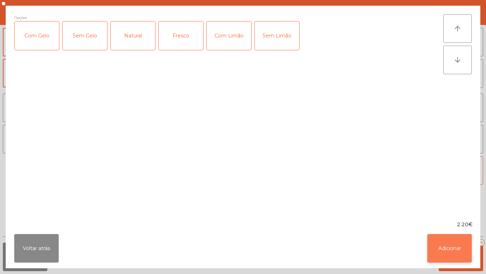
click at [448, 244] on button "Adicionar" at bounding box center [450, 248] width 45 height 28
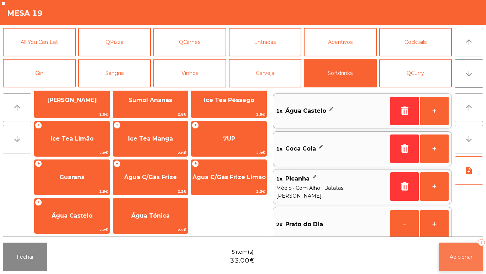
click at [456, 252] on button "Adicionar 5" at bounding box center [461, 256] width 45 height 28
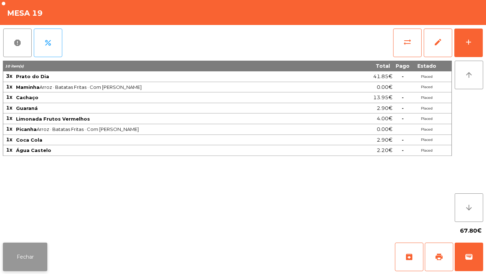
click at [28, 251] on button "Fechar" at bounding box center [25, 256] width 45 height 28
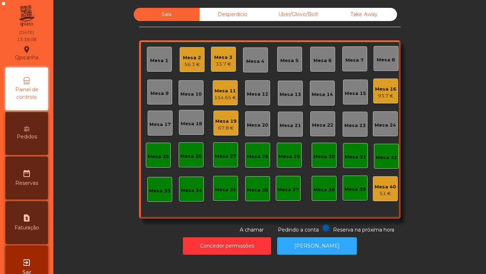
click at [224, 120] on div "Mesa 19" at bounding box center [225, 121] width 21 height 7
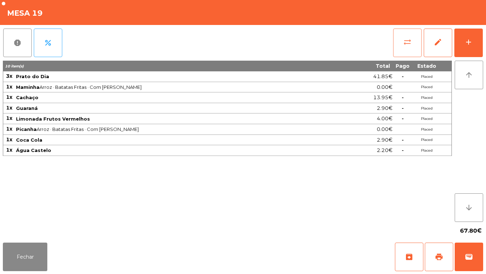
click at [405, 45] on span "sync_alt" at bounding box center [408, 42] width 9 height 9
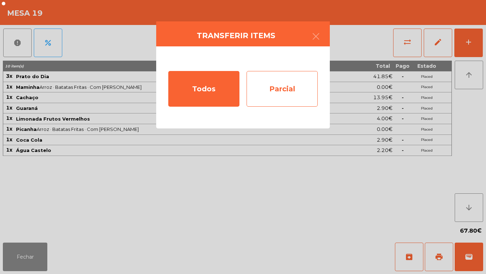
click at [285, 90] on div "Parcial" at bounding box center [282, 89] width 71 height 36
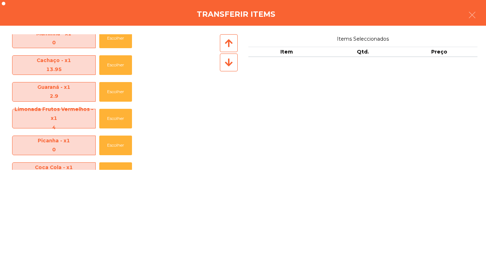
scroll to position [78, 0]
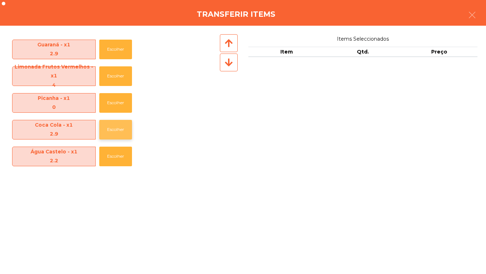
click at [119, 130] on button "Escolher" at bounding box center [115, 130] width 33 height 20
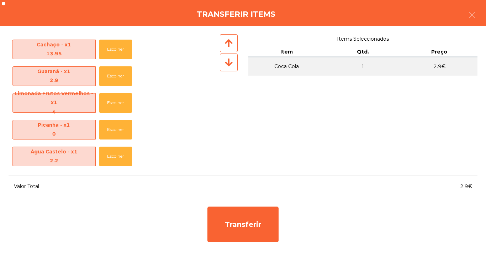
scroll to position [52, 0]
click at [72, 152] on span "Água Castelo - x1 2.2" at bounding box center [53, 156] width 83 height 19
click at [123, 153] on button "Escolher" at bounding box center [115, 156] width 33 height 20
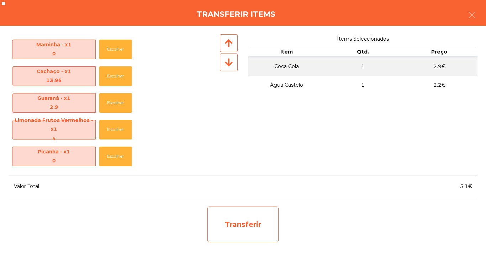
click at [248, 218] on div "Transferir" at bounding box center [243, 224] width 71 height 36
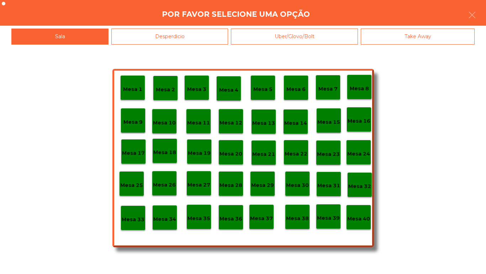
click at [134, 119] on p "Mesa 9" at bounding box center [133, 122] width 19 height 8
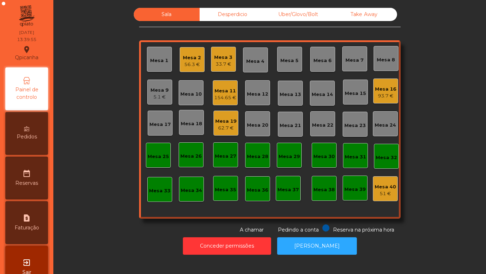
click at [192, 68] on div "56.3 €" at bounding box center [192, 64] width 18 height 7
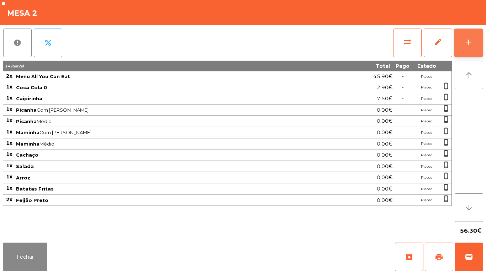
click at [472, 48] on button "add" at bounding box center [469, 42] width 28 height 28
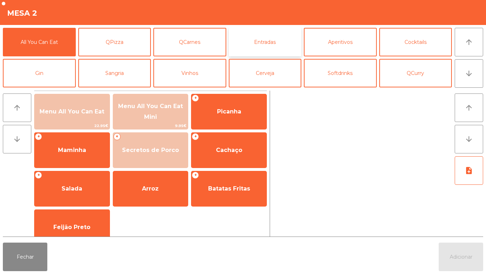
click at [267, 45] on button "Entradas" at bounding box center [265, 42] width 73 height 28
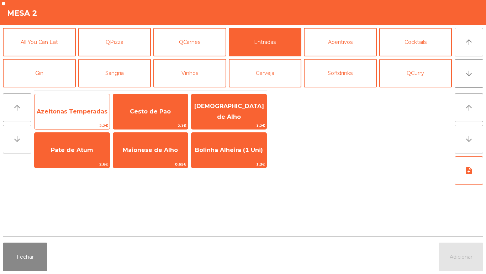
click at [86, 109] on span "Azeitonas Temperadas" at bounding box center [72, 111] width 71 height 7
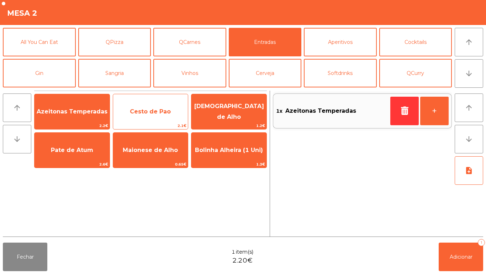
click at [157, 112] on span "Cesto de Pao" at bounding box center [150, 111] width 41 height 7
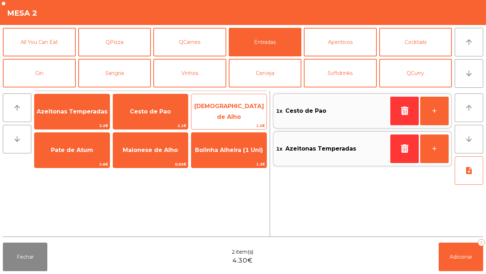
click at [233, 110] on span "[DEMOGRAPHIC_DATA] de Alho" at bounding box center [229, 111] width 70 height 17
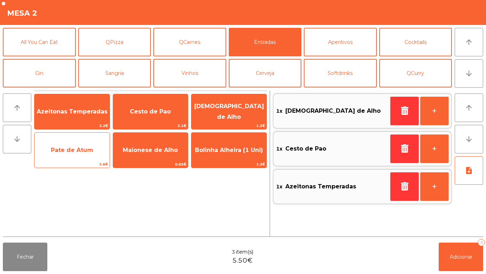
click at [79, 153] on span "Pate de Atum" at bounding box center [72, 149] width 42 height 7
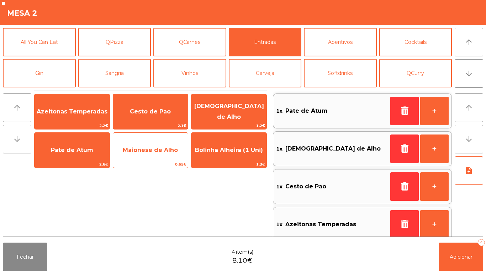
click at [155, 155] on span "Maionese de Alho" at bounding box center [150, 149] width 75 height 19
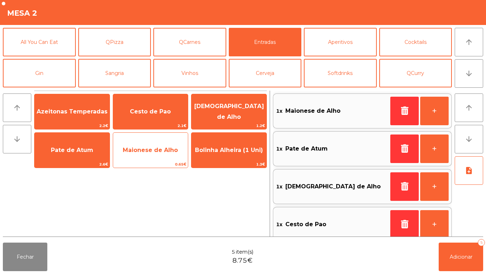
scroll to position [3, 0]
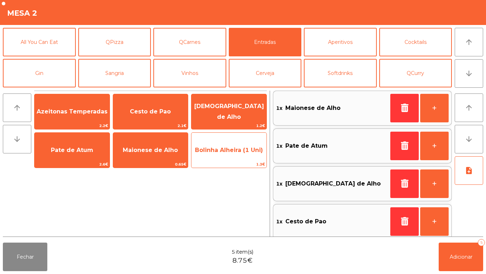
click at [225, 153] on span "Bolinha Alheira (1 Uni)" at bounding box center [229, 149] width 75 height 19
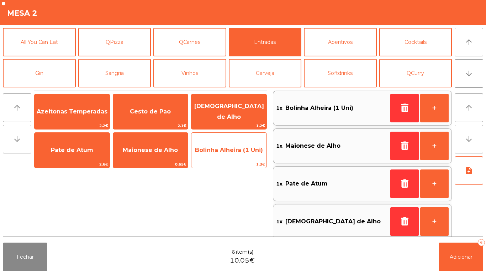
click at [231, 148] on span "Bolinha Alheira (1 Uni)" at bounding box center [229, 149] width 68 height 7
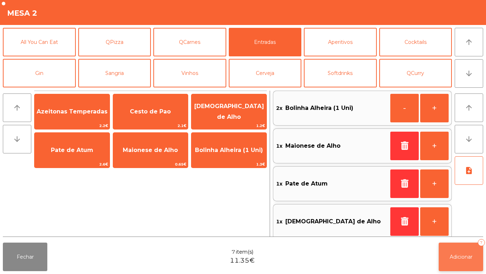
click at [463, 255] on span "Adicionar" at bounding box center [461, 256] width 23 height 6
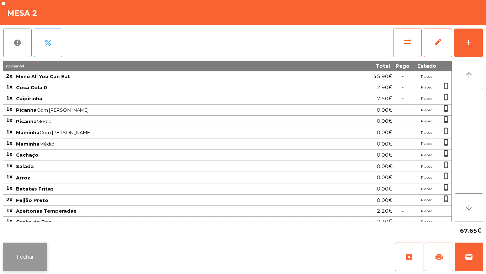
click at [18, 252] on button "Fechar" at bounding box center [25, 256] width 45 height 28
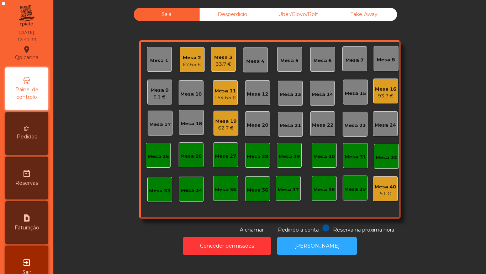
click at [228, 119] on div "Mesa 19" at bounding box center [225, 121] width 21 height 7
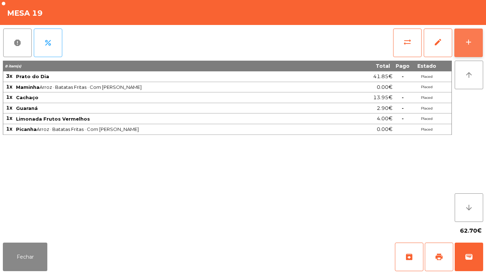
click at [465, 42] on div "add" at bounding box center [469, 42] width 9 height 9
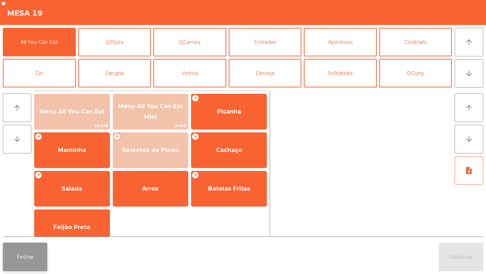
click at [25, 259] on button "Fechar" at bounding box center [25, 256] width 45 height 28
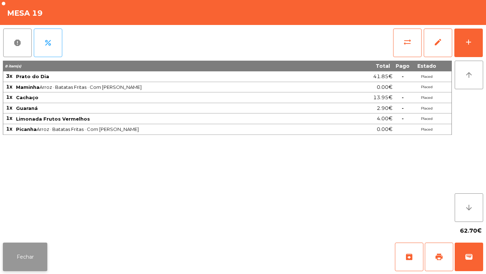
click at [25, 265] on button "Fechar" at bounding box center [25, 256] width 45 height 28
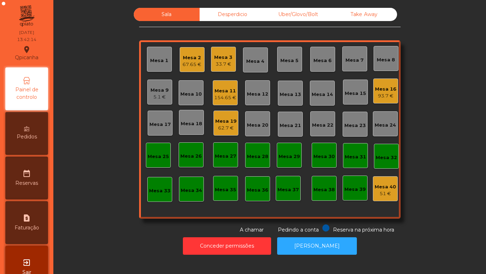
click at [152, 97] on div "5.1 €" at bounding box center [160, 96] width 18 height 7
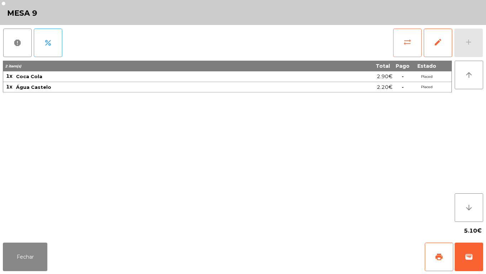
click at [401, 35] on button "sync_alt" at bounding box center [408, 42] width 28 height 28
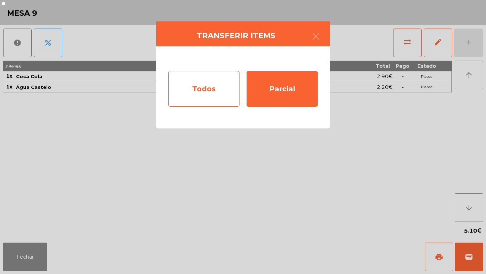
click at [207, 88] on div "Todos" at bounding box center [203, 89] width 71 height 36
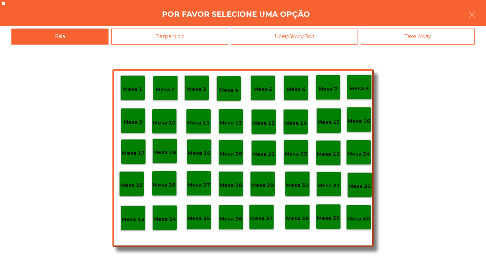
click at [136, 180] on div "Mesa 25" at bounding box center [131, 183] width 23 height 11
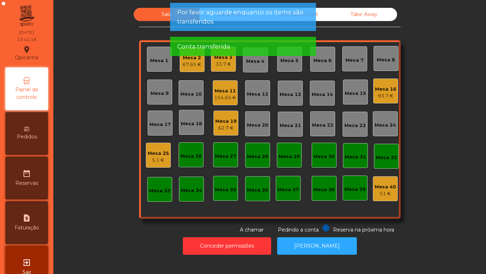
click at [156, 93] on div "Mesa 9" at bounding box center [160, 93] width 18 height 7
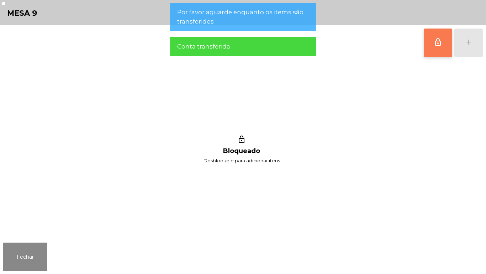
click at [432, 40] on button "lock_outline" at bounding box center [438, 42] width 28 height 28
click at [35, 244] on button "Fechar" at bounding box center [25, 256] width 45 height 28
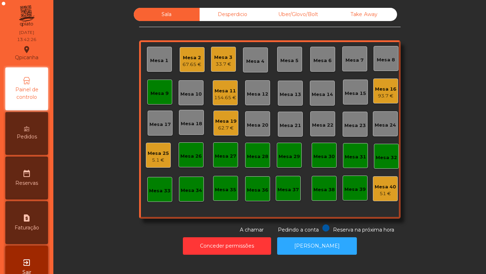
click at [223, 130] on div "62.7 €" at bounding box center [225, 127] width 21 height 7
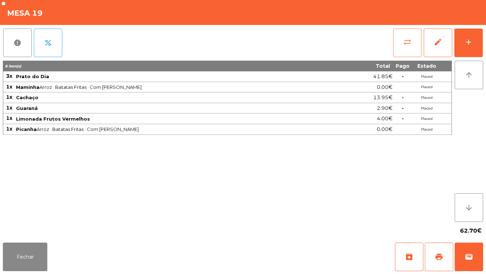
click at [400, 37] on button "sync_alt" at bounding box center [408, 42] width 28 height 28
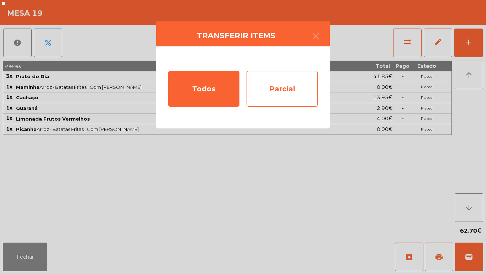
click at [276, 87] on div "Parcial" at bounding box center [282, 89] width 71 height 36
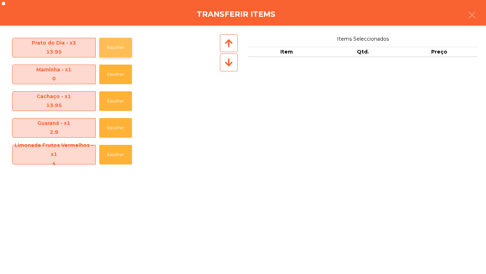
click at [120, 46] on button "Escolher" at bounding box center [115, 48] width 33 height 20
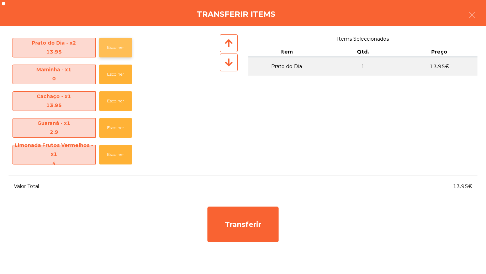
click at [116, 46] on button "Escolher" at bounding box center [115, 48] width 33 height 20
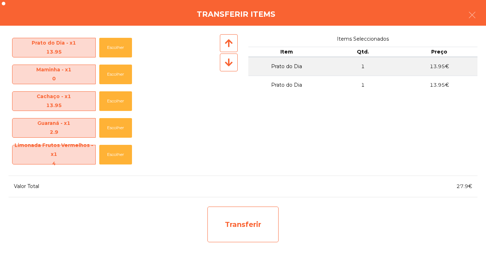
click at [233, 228] on div "Transferir" at bounding box center [243, 224] width 71 height 36
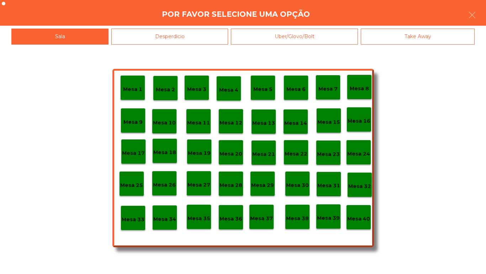
click at [134, 125] on p "Mesa 9" at bounding box center [133, 122] width 19 height 8
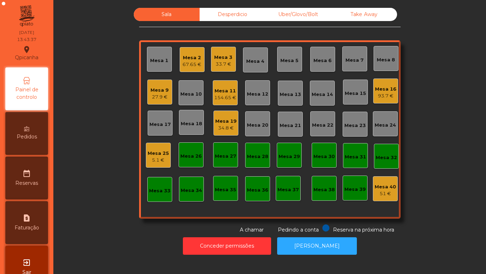
click at [158, 153] on div "Mesa 25" at bounding box center [158, 153] width 21 height 7
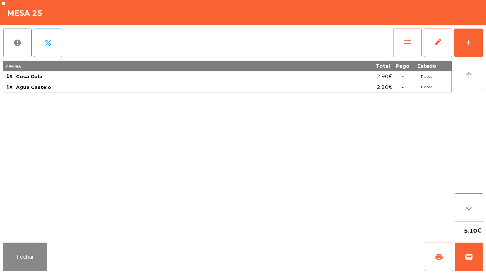
click at [400, 35] on button "sync_alt" at bounding box center [408, 42] width 28 height 28
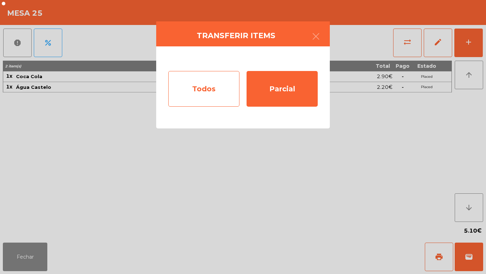
click at [217, 88] on div "Todos" at bounding box center [203, 89] width 71 height 36
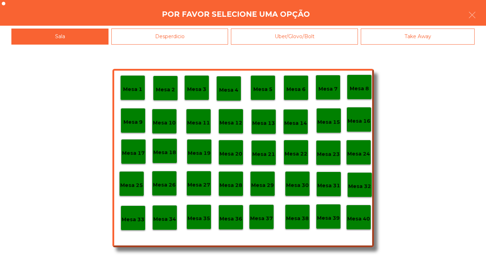
click at [137, 122] on p "Mesa 9" at bounding box center [133, 122] width 19 height 8
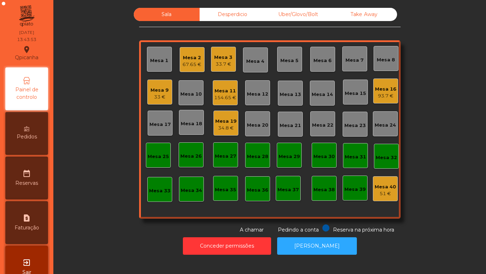
click at [219, 92] on div "Mesa 11" at bounding box center [225, 90] width 22 height 7
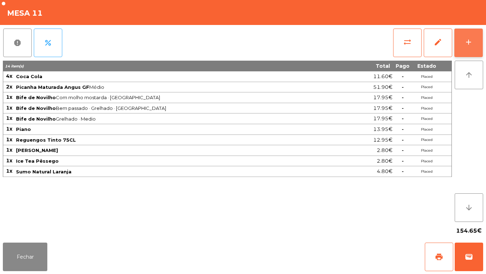
click at [468, 37] on button "add" at bounding box center [469, 42] width 28 height 28
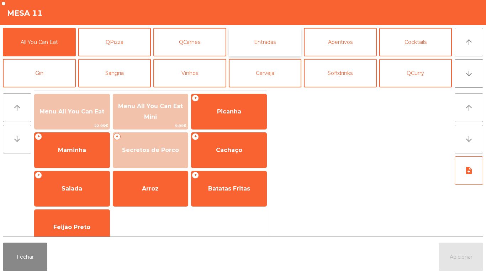
click at [267, 38] on button "Entradas" at bounding box center [265, 42] width 73 height 28
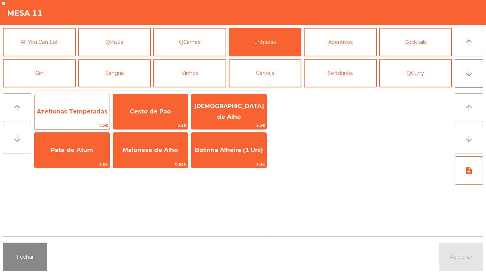
click at [74, 109] on span "Azeitonas Temperadas" at bounding box center [72, 111] width 71 height 7
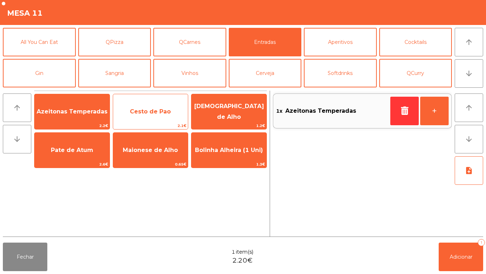
click at [155, 109] on span "Cesto de Pao" at bounding box center [150, 111] width 41 height 7
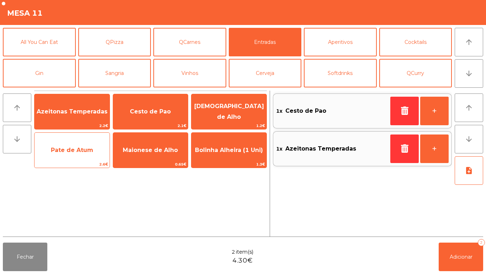
click at [64, 164] on span "2.6€" at bounding box center [72, 164] width 75 height 7
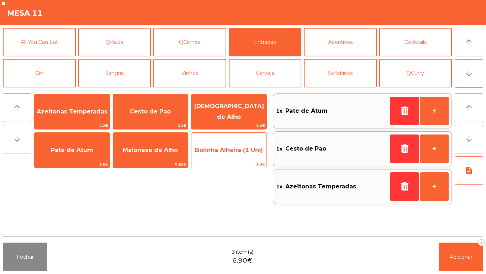
click at [225, 151] on span "Bolinha Alheira (1 Uni)" at bounding box center [229, 149] width 68 height 7
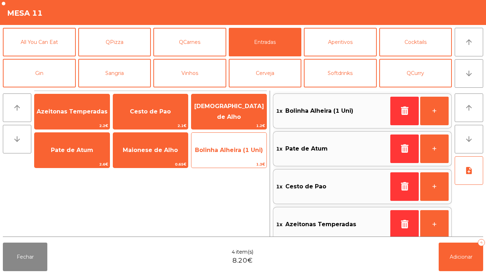
click at [231, 148] on span "Bolinha Alheira (1 Uni)" at bounding box center [229, 149] width 68 height 7
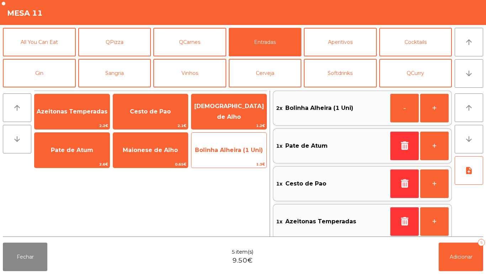
click at [230, 147] on span "Bolinha Alheira (1 Uni)" at bounding box center [229, 149] width 68 height 7
click at [230, 149] on span "Bolinha Alheira (1 Uni)" at bounding box center [229, 149] width 68 height 7
click at [225, 149] on span "Bolinha Alheira (1 Uni)" at bounding box center [229, 149] width 68 height 7
click at [229, 150] on span "Bolinha Alheira (1 Uni)" at bounding box center [229, 149] width 68 height 7
click at [224, 149] on span "Bolinha Alheira (1 Uni)" at bounding box center [229, 149] width 68 height 7
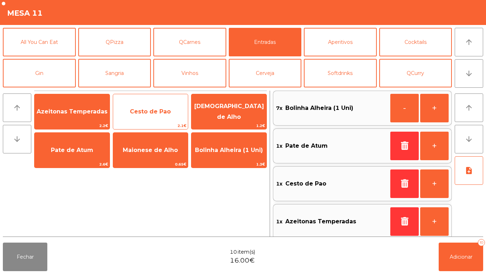
click at [157, 113] on span "Cesto de Pao" at bounding box center [150, 111] width 41 height 7
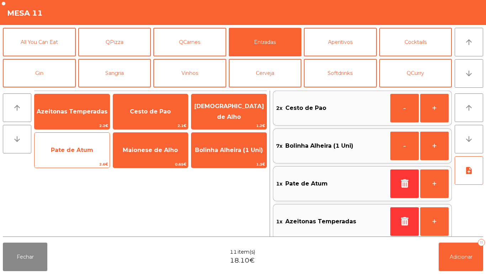
click at [81, 158] on span "Pate de Atum" at bounding box center [72, 149] width 75 height 19
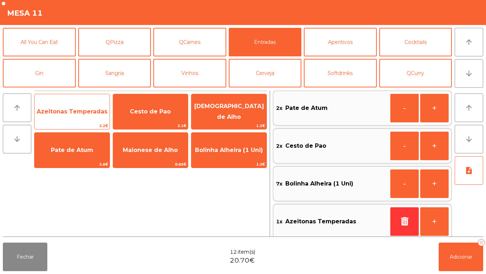
click at [72, 109] on span "Azeitonas Temperadas" at bounding box center [72, 111] width 71 height 7
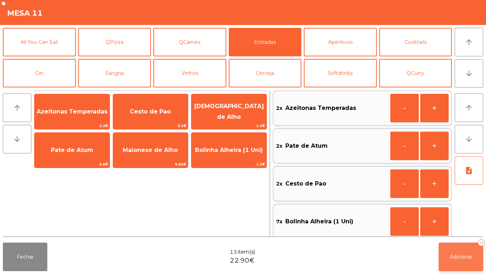
click at [459, 249] on button "Adicionar 13" at bounding box center [461, 256] width 45 height 28
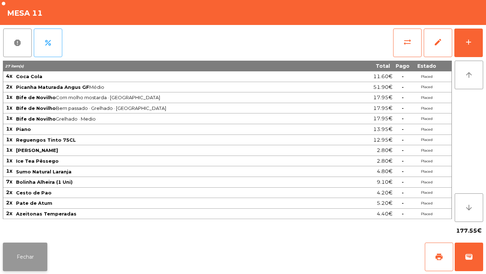
click at [32, 253] on button "Fechar" at bounding box center [25, 256] width 45 height 28
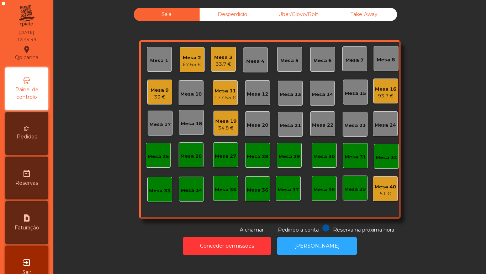
click at [219, 18] on div "Desperdicio" at bounding box center [233, 14] width 66 height 13
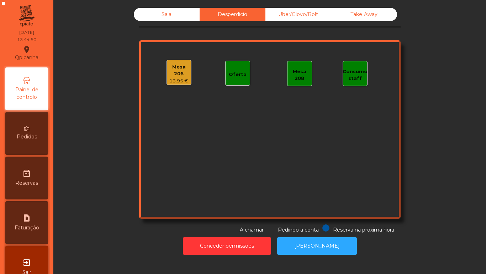
click at [173, 78] on div "13.95 €" at bounding box center [179, 80] width 24 height 7
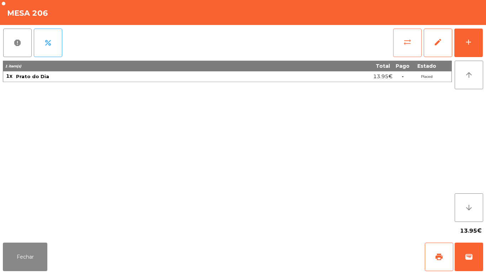
click at [404, 45] on span "sync_alt" at bounding box center [408, 42] width 9 height 9
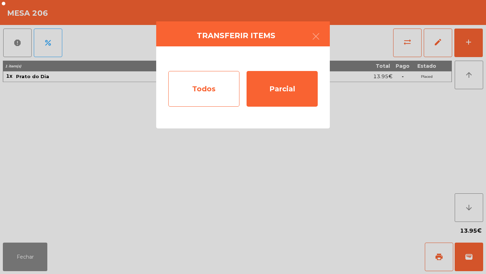
click at [205, 85] on div "Todos" at bounding box center [203, 89] width 71 height 36
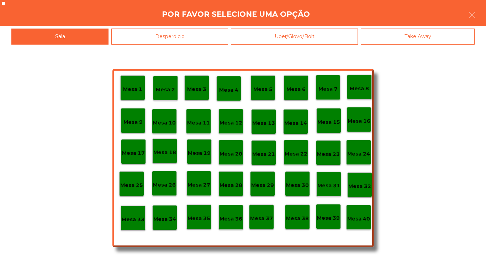
click at [200, 156] on p "Mesa 19" at bounding box center [199, 153] width 23 height 8
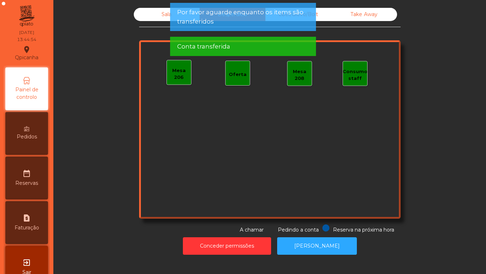
click at [155, 15] on div "Sala" at bounding box center [167, 14] width 66 height 13
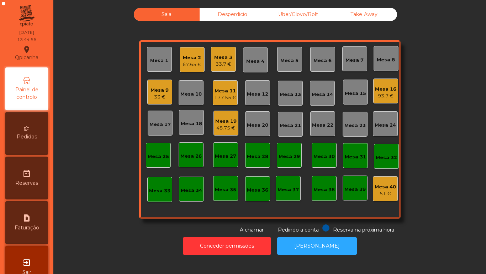
click at [222, 126] on div "48.75 €" at bounding box center [225, 127] width 21 height 7
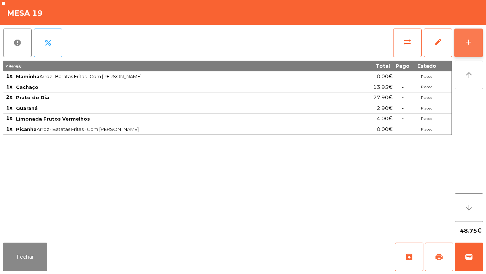
click at [468, 45] on div "add" at bounding box center [469, 42] width 9 height 9
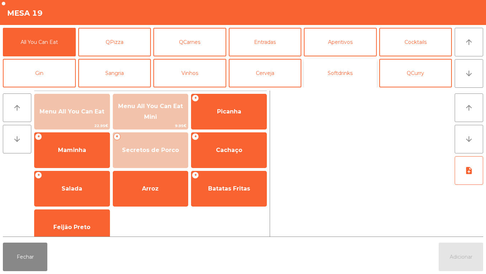
click at [335, 77] on button "Softdrinks" at bounding box center [340, 73] width 73 height 28
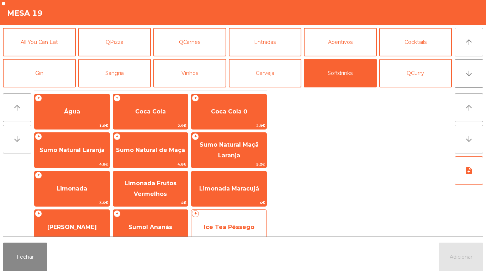
click at [209, 224] on span "Ice Tea Pêssego" at bounding box center [229, 226] width 51 height 7
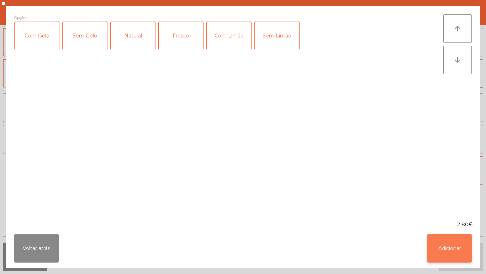
click at [447, 245] on button "Adicionar" at bounding box center [450, 248] width 45 height 28
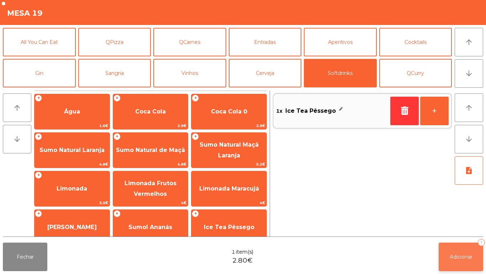
click at [460, 256] on span "Adicionar" at bounding box center [461, 256] width 23 height 6
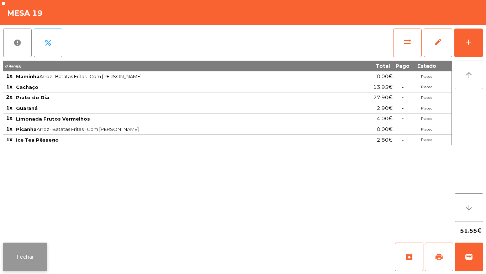
click at [32, 256] on button "Fechar" at bounding box center [25, 256] width 45 height 28
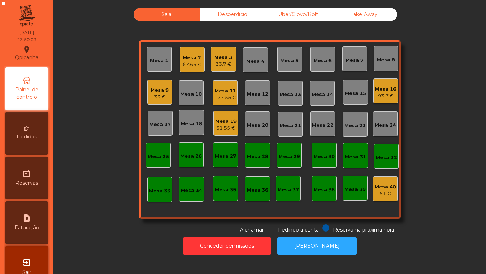
click at [225, 89] on div "Mesa 11" at bounding box center [225, 90] width 22 height 7
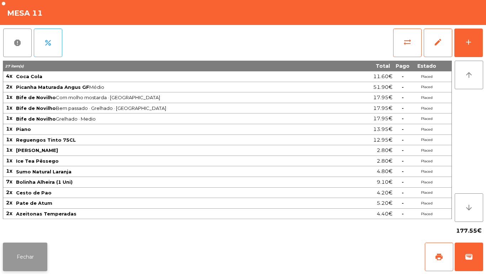
click at [28, 256] on button "Fechar" at bounding box center [25, 256] width 45 height 28
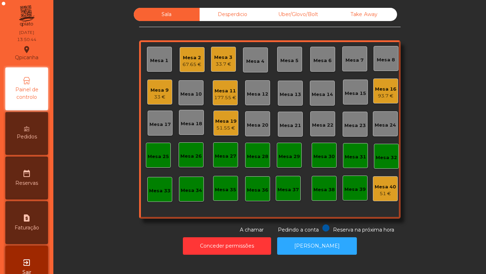
click at [194, 63] on div "67.65 €" at bounding box center [192, 64] width 19 height 7
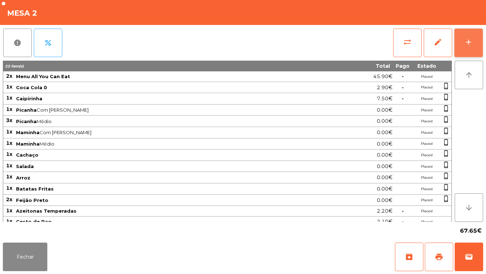
click at [462, 52] on button "add" at bounding box center [469, 42] width 28 height 28
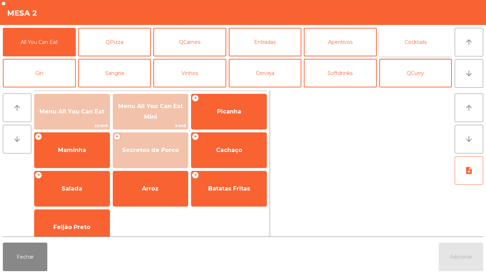
click at [408, 41] on button "Cocktails" at bounding box center [416, 42] width 73 height 28
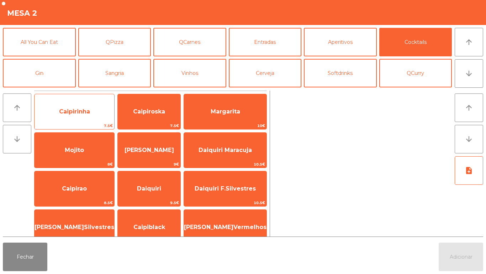
click at [74, 113] on span "Caipirinha" at bounding box center [74, 111] width 31 height 7
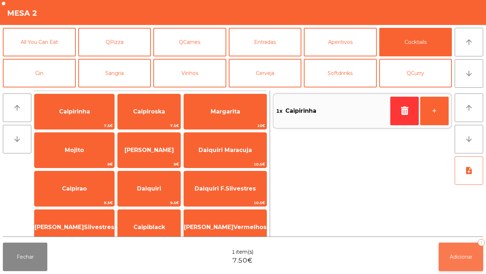
click at [463, 244] on button "Adicionar 1" at bounding box center [461, 256] width 45 height 28
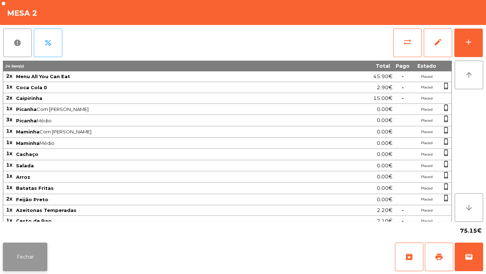
click at [26, 255] on button "Fechar" at bounding box center [25, 256] width 45 height 28
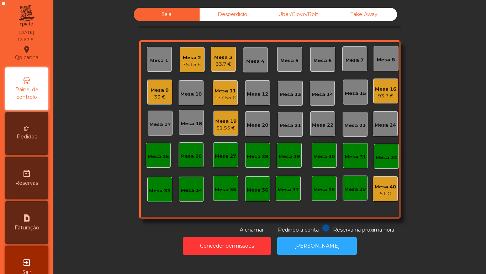
click at [227, 125] on div "51.55 €" at bounding box center [225, 127] width 21 height 7
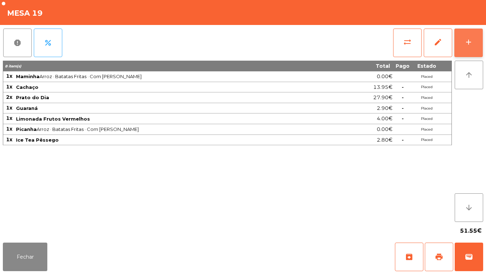
click at [464, 43] on button "add" at bounding box center [469, 42] width 28 height 28
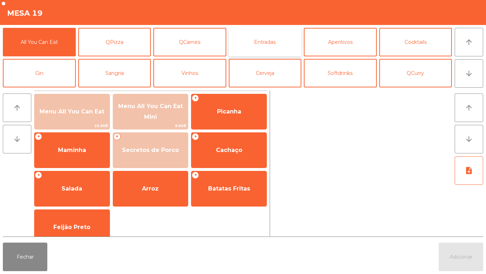
click at [265, 46] on button "Entradas" at bounding box center [265, 42] width 73 height 28
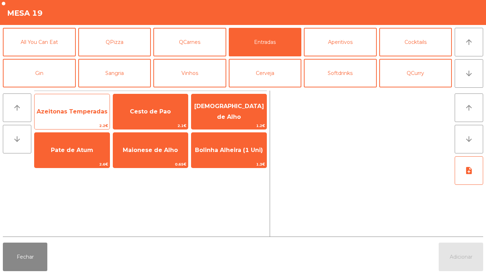
click at [80, 107] on span "Azeitonas Temperadas" at bounding box center [72, 111] width 75 height 19
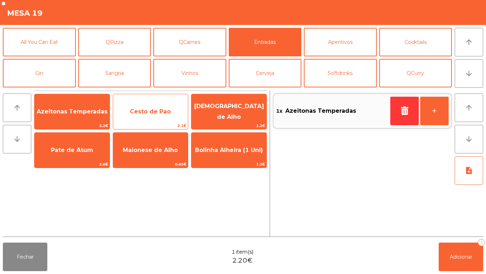
click at [162, 114] on span "Cesto de Pao" at bounding box center [150, 111] width 41 height 7
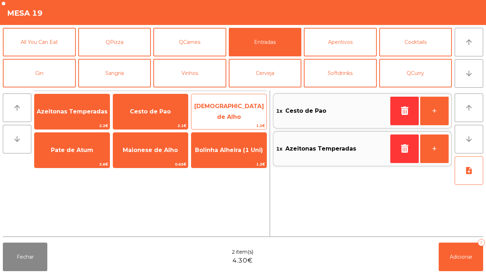
click at [227, 113] on span "[DEMOGRAPHIC_DATA] de Alho" at bounding box center [229, 111] width 70 height 17
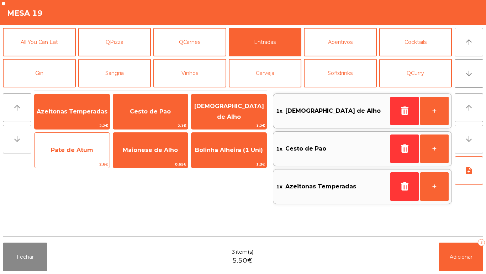
click at [76, 156] on span "Pate de Atum" at bounding box center [72, 149] width 75 height 19
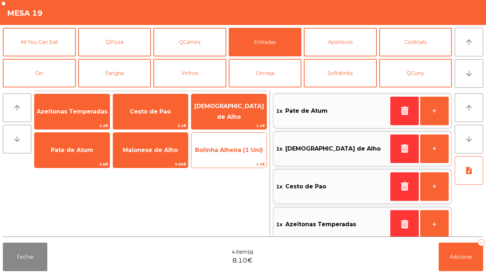
click at [223, 153] on span "Bolinha Alheira (1 Uni)" at bounding box center [229, 149] width 75 height 19
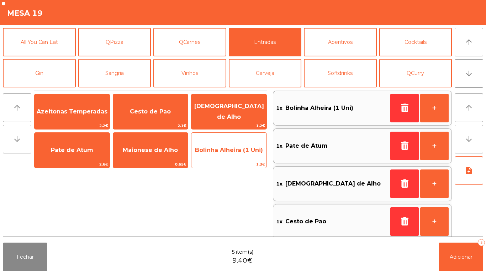
click at [222, 153] on span "Bolinha Alheira (1 Uni)" at bounding box center [229, 149] width 68 height 7
click at [222, 154] on span "Bolinha Alheira (1 Uni)" at bounding box center [229, 149] width 75 height 19
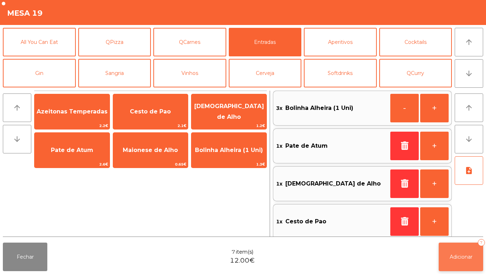
click at [459, 253] on button "Adicionar 7" at bounding box center [461, 256] width 45 height 28
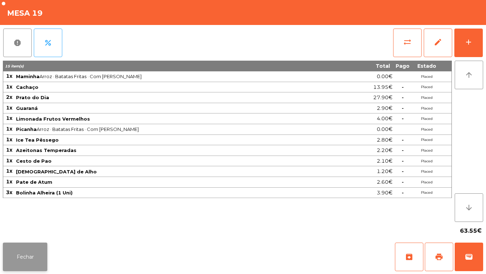
click at [22, 255] on button "Fechar" at bounding box center [25, 256] width 45 height 28
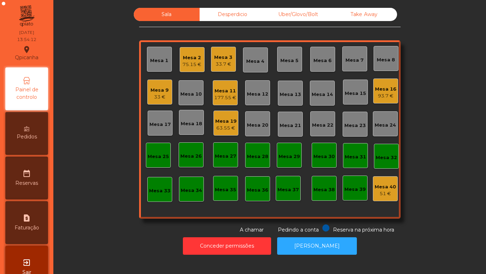
click at [217, 99] on div "177.55 €" at bounding box center [225, 97] width 22 height 7
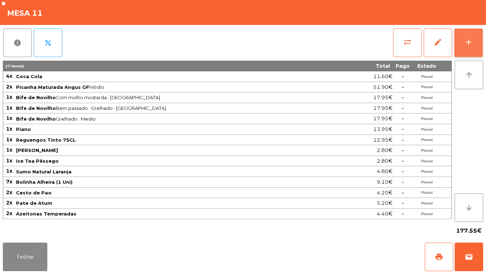
click at [465, 40] on div "add" at bounding box center [469, 42] width 9 height 9
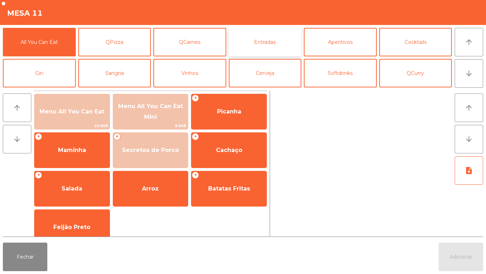
click at [273, 47] on button "Entradas" at bounding box center [265, 42] width 73 height 28
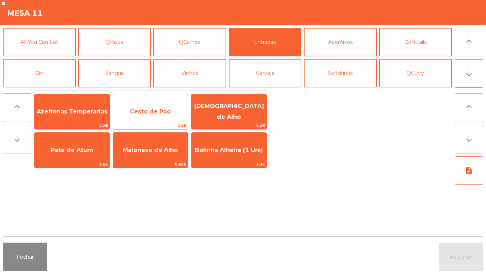
click at [156, 114] on span "Cesto de Pao" at bounding box center [150, 111] width 41 height 7
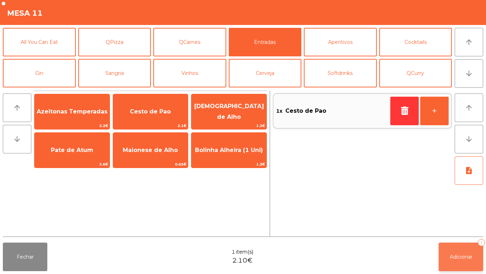
click at [459, 250] on button "Adicionar 1" at bounding box center [461, 256] width 45 height 28
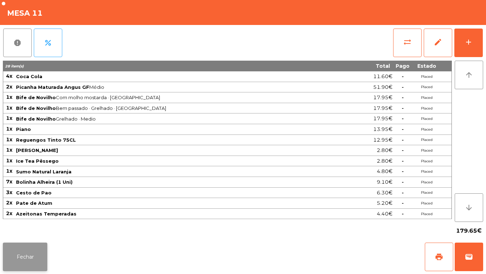
click at [32, 258] on button "Fechar" at bounding box center [25, 256] width 45 height 28
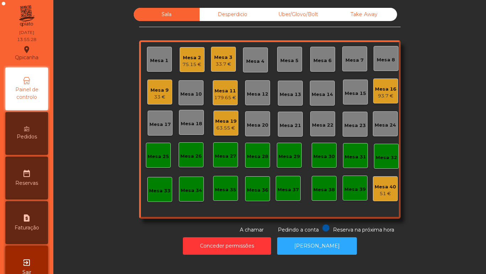
click at [190, 61] on div "75.15 €" at bounding box center [192, 64] width 19 height 7
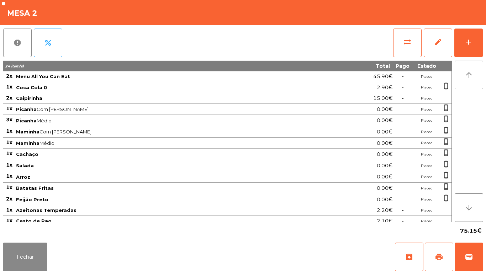
scroll to position [47, 0]
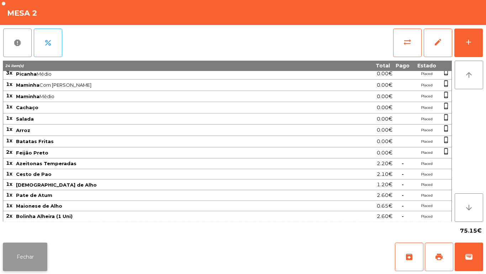
click at [22, 254] on button "Fechar" at bounding box center [25, 256] width 45 height 28
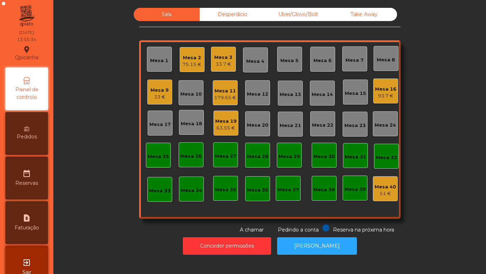
click at [220, 123] on div "Mesa 19" at bounding box center [225, 121] width 21 height 7
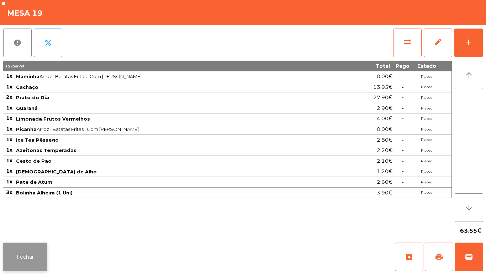
click at [26, 251] on button "Fechar" at bounding box center [25, 256] width 45 height 28
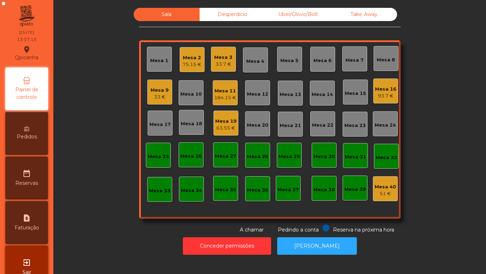
click at [384, 87] on div "Mesa 16" at bounding box center [385, 88] width 21 height 7
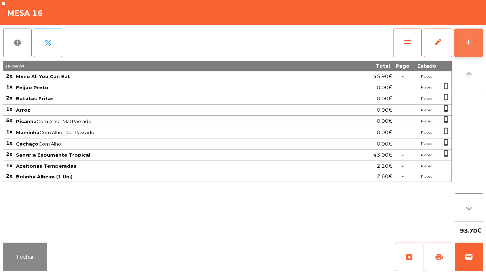
click at [468, 45] on div "add" at bounding box center [469, 42] width 9 height 9
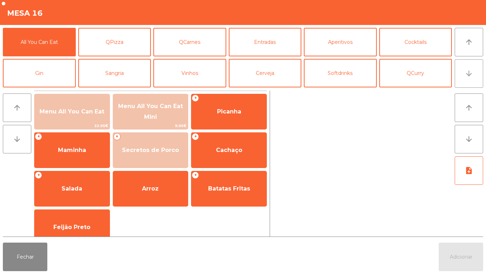
click at [465, 77] on icon "arrow_downward" at bounding box center [469, 73] width 9 height 9
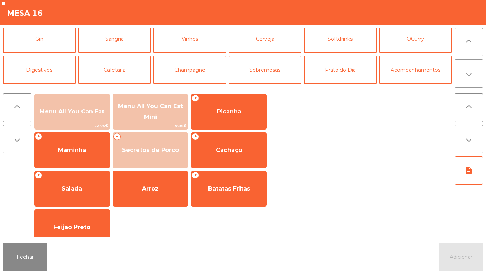
scroll to position [62, 0]
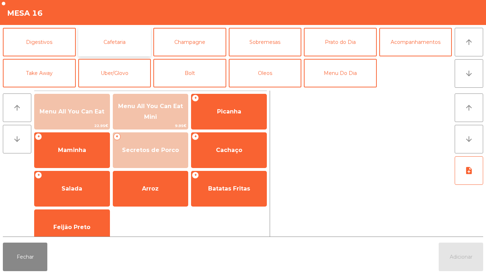
click at [114, 44] on button "Cafetaria" at bounding box center [114, 42] width 73 height 28
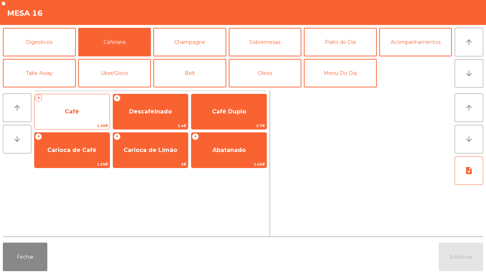
click at [71, 111] on span "Café" at bounding box center [72, 111] width 14 height 7
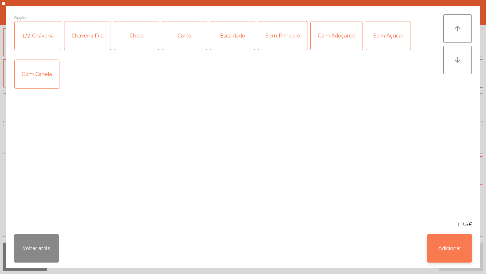
click at [443, 244] on button "Adicionar" at bounding box center [450, 248] width 45 height 28
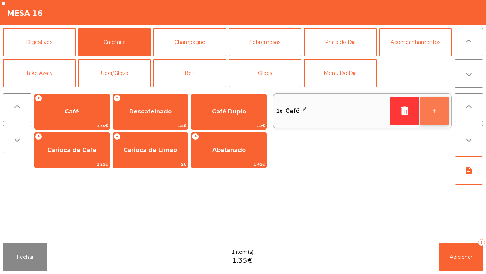
click at [431, 110] on button "+" at bounding box center [435, 111] width 28 height 28
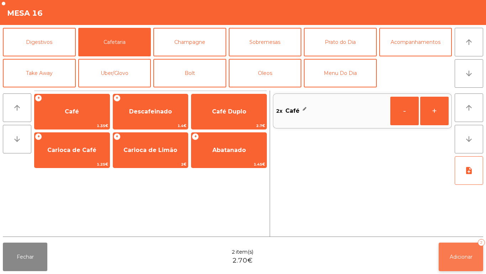
click at [460, 250] on button "Adicionar 2" at bounding box center [461, 256] width 45 height 28
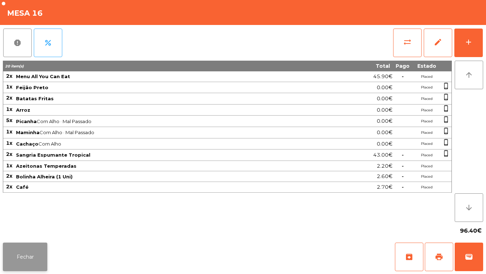
click at [33, 254] on button "Fechar" at bounding box center [25, 256] width 45 height 28
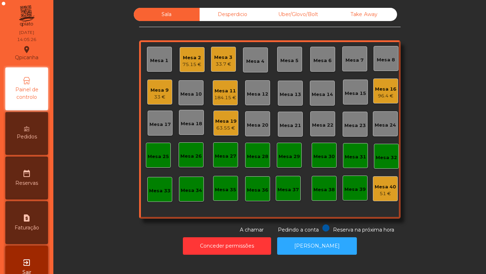
click at [156, 92] on div "Mesa 9" at bounding box center [160, 90] width 18 height 7
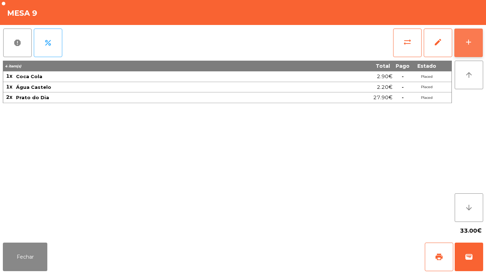
click at [469, 47] on button "add" at bounding box center [469, 42] width 28 height 28
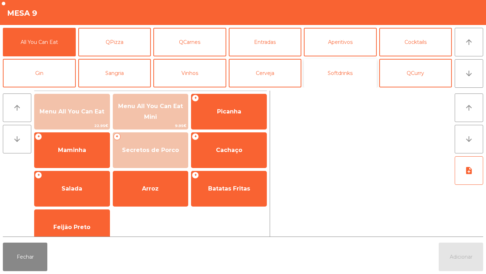
click at [342, 76] on button "Softdrinks" at bounding box center [340, 73] width 73 height 28
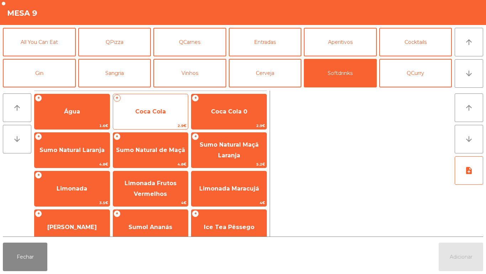
click at [152, 112] on span "Coca Cola" at bounding box center [150, 111] width 31 height 7
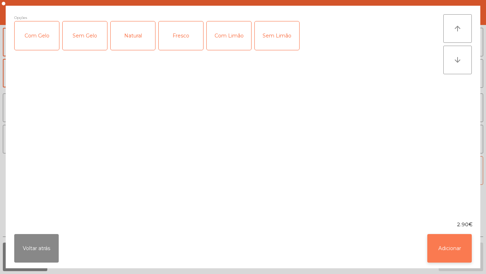
click at [443, 248] on button "Adicionar" at bounding box center [450, 248] width 45 height 28
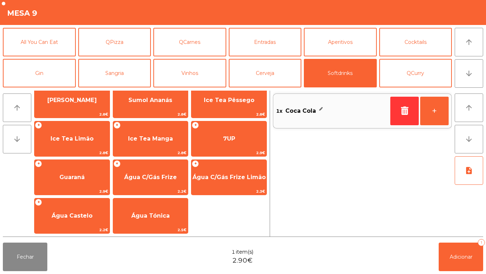
scroll to position [126, 0]
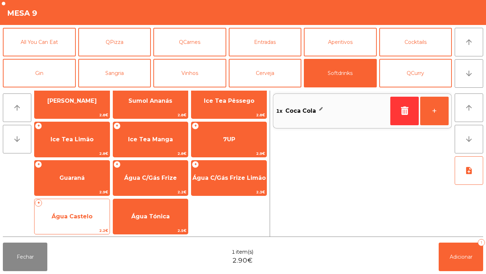
click at [79, 210] on span "Água Castelo" at bounding box center [72, 216] width 75 height 19
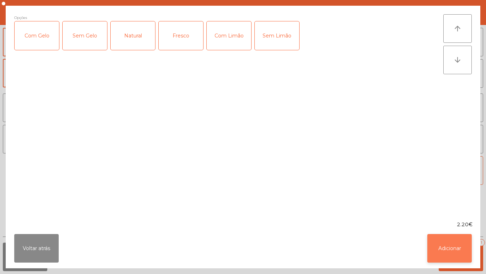
click at [439, 246] on button "Adicionar" at bounding box center [450, 248] width 45 height 28
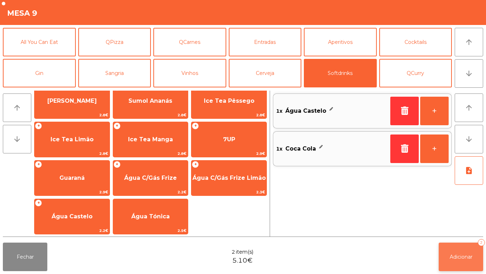
click at [460, 250] on button "Adicionar 2" at bounding box center [461, 256] width 45 height 28
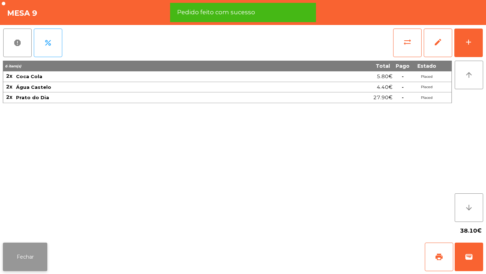
click at [30, 247] on button "Fechar" at bounding box center [25, 256] width 45 height 28
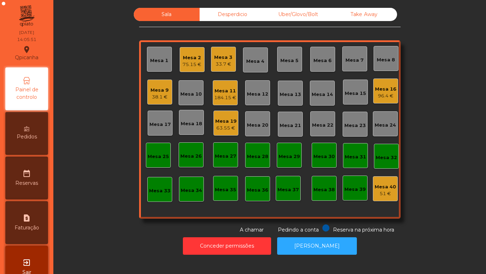
click at [226, 121] on div "Mesa 19" at bounding box center [225, 121] width 21 height 7
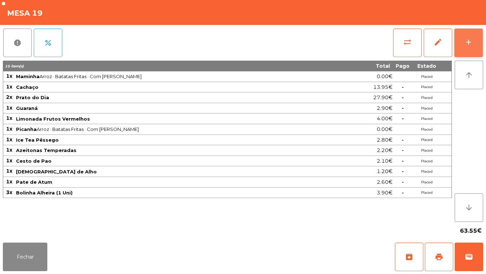
click at [466, 47] on button "add" at bounding box center [469, 42] width 28 height 28
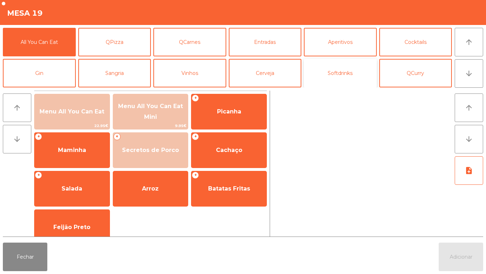
click at [333, 76] on button "Softdrinks" at bounding box center [340, 73] width 73 height 28
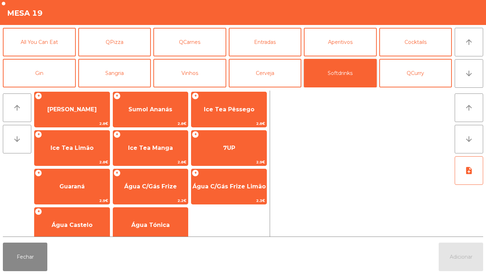
scroll to position [117, 0]
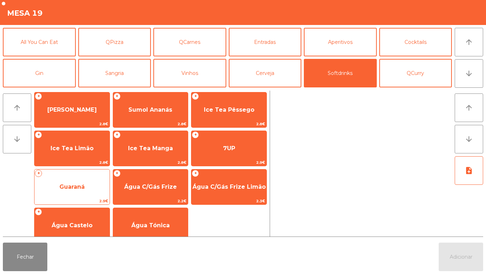
click at [74, 179] on span "Guaraná" at bounding box center [72, 186] width 75 height 19
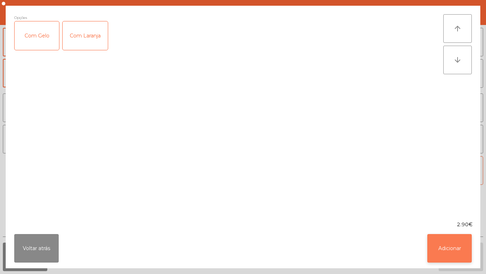
click at [447, 243] on button "Adicionar" at bounding box center [450, 248] width 45 height 28
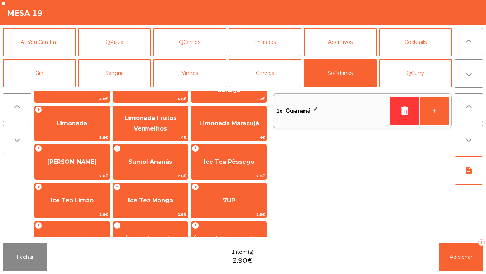
scroll to position [0, 0]
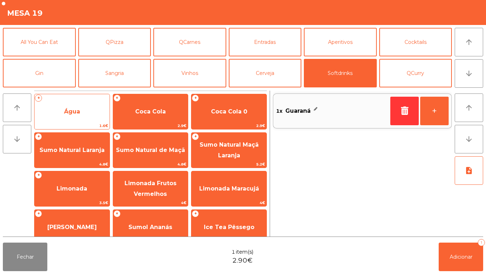
click at [80, 108] on span "Água" at bounding box center [72, 111] width 16 height 7
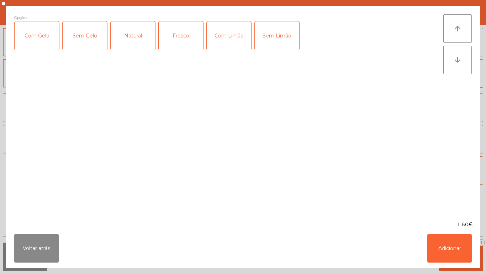
click at [183, 34] on div "Fresco" at bounding box center [181, 35] width 45 height 28
click at [447, 246] on button "Adicionar" at bounding box center [450, 248] width 45 height 28
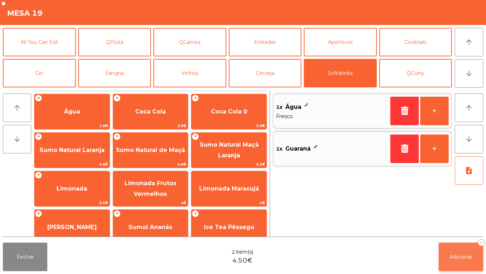
click at [462, 253] on span "Adicionar" at bounding box center [461, 256] width 23 height 6
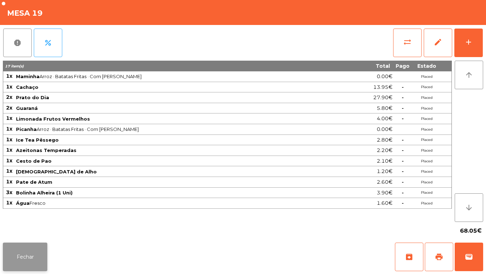
click at [28, 250] on button "Fechar" at bounding box center [25, 256] width 45 height 28
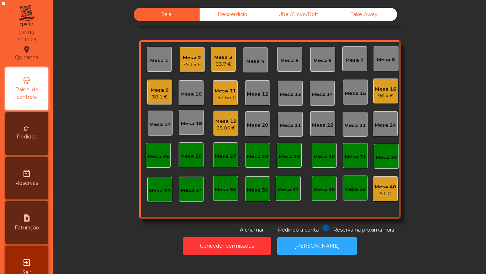
click at [188, 58] on div "Mesa 2" at bounding box center [192, 57] width 19 height 7
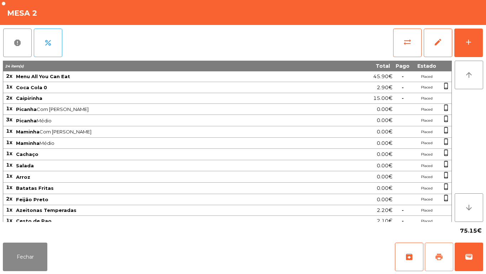
click at [436, 252] on span "print" at bounding box center [439, 256] width 9 height 9
click at [32, 266] on button "Fechar" at bounding box center [25, 256] width 45 height 28
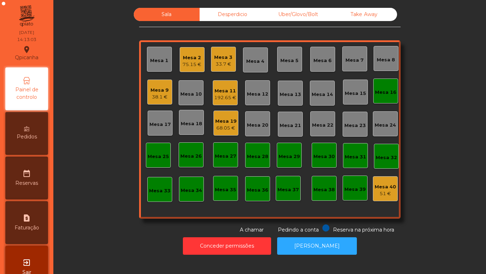
click at [223, 124] on div "Mesa 19" at bounding box center [225, 121] width 21 height 7
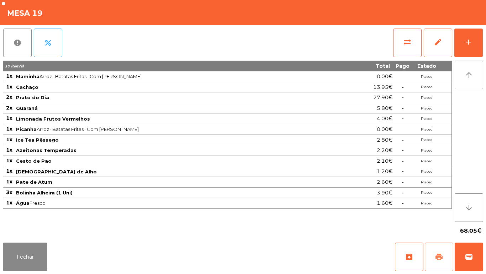
click at [436, 253] on span "print" at bounding box center [439, 256] width 9 height 9
click at [31, 249] on button "Fechar" at bounding box center [25, 256] width 45 height 28
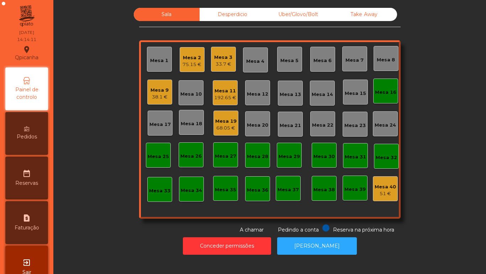
click at [160, 97] on div "38.1 €" at bounding box center [160, 96] width 18 height 7
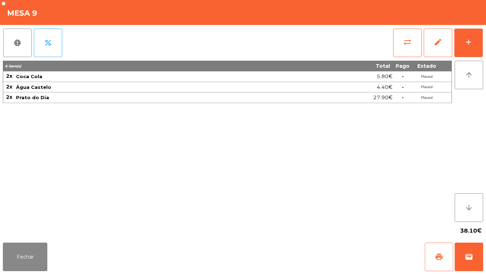
click at [438, 253] on span "print" at bounding box center [439, 256] width 9 height 9
click at [32, 250] on button "Fechar" at bounding box center [25, 256] width 45 height 28
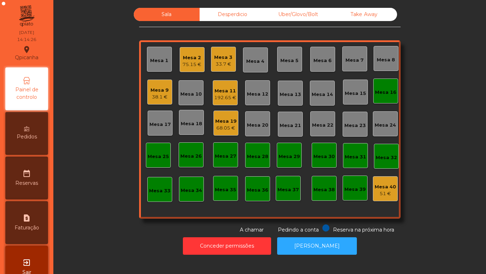
click at [190, 68] on div "75.15 €" at bounding box center [192, 64] width 19 height 7
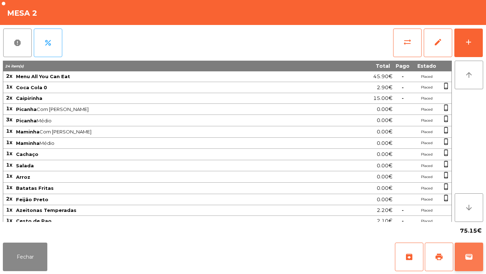
click at [468, 250] on button "wallet" at bounding box center [469, 256] width 28 height 28
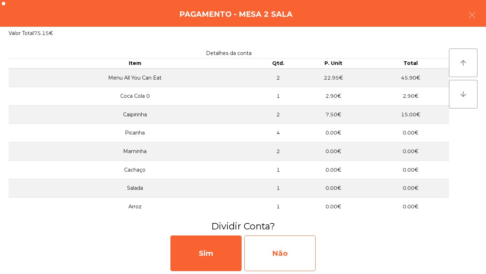
click at [293, 253] on div "Não" at bounding box center [280, 253] width 71 height 36
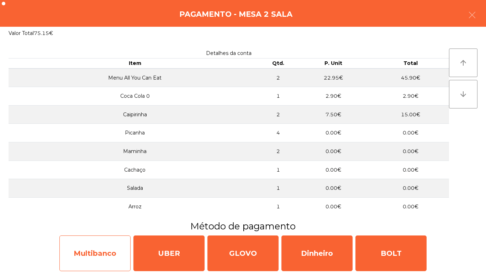
click at [109, 250] on div "Multibanco" at bounding box center [94, 253] width 71 height 36
select select "**"
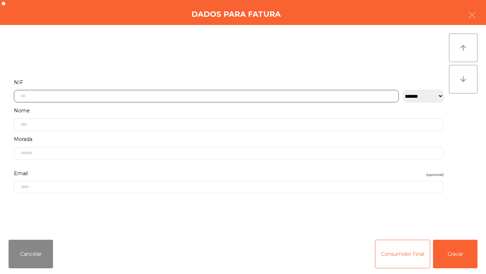
click at [68, 98] on input "text" at bounding box center [206, 96] width 385 height 12
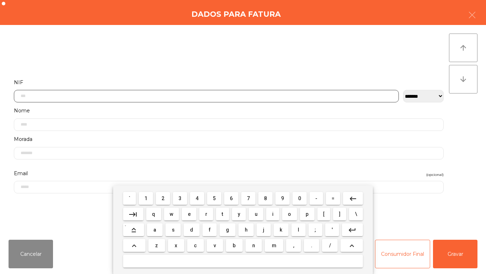
scroll to position [43, 0]
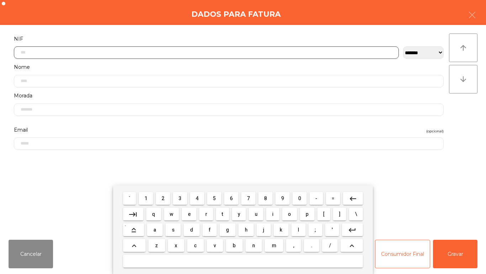
click at [214, 198] on span "5" at bounding box center [214, 198] width 3 height 6
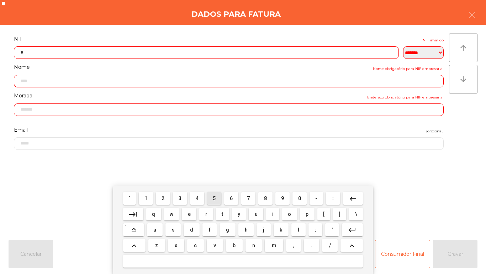
click at [145, 198] on span "1" at bounding box center [146, 198] width 3 height 6
click at [214, 198] on span "5" at bounding box center [214, 198] width 3 height 6
click at [147, 196] on span "1" at bounding box center [146, 198] width 3 height 6
click at [151, 196] on button "1" at bounding box center [146, 198] width 14 height 13
click at [266, 198] on span "8" at bounding box center [265, 198] width 3 height 6
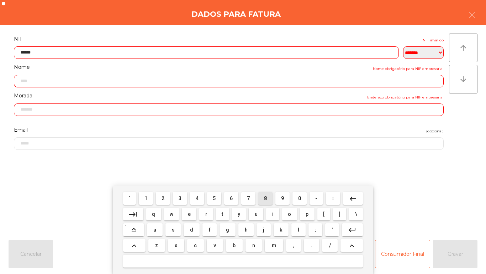
click at [300, 198] on span "0" at bounding box center [299, 198] width 3 height 6
click at [283, 198] on span "9" at bounding box center [282, 198] width 3 height 6
click at [260, 199] on button "8" at bounding box center [266, 198] width 14 height 13
click at [31, 53] on input "*********" at bounding box center [206, 52] width 385 height 12
click at [146, 196] on span "1" at bounding box center [146, 198] width 3 height 6
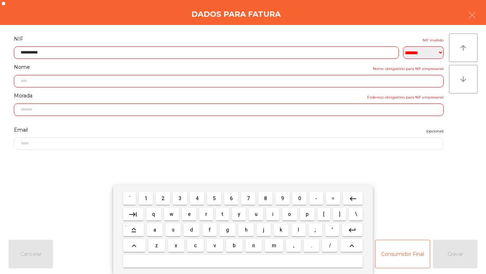
click at [349, 197] on mat-icon "keyboard_backspace" at bounding box center [353, 198] width 9 height 9
click at [347, 197] on button "keyboard_backspace" at bounding box center [353, 198] width 20 height 13
click at [352, 197] on mat-icon "keyboard_backspace" at bounding box center [353, 198] width 9 height 9
click at [349, 197] on mat-icon "keyboard_backspace" at bounding box center [353, 198] width 9 height 9
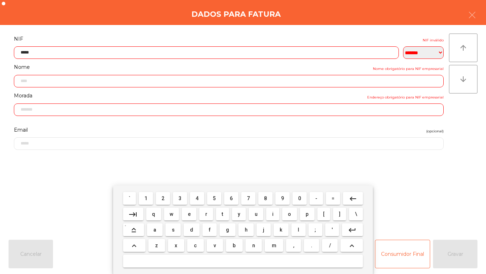
click at [146, 196] on span "1" at bounding box center [146, 198] width 3 height 6
click at [214, 198] on span "5" at bounding box center [214, 198] width 3 height 6
click at [147, 197] on span "1" at bounding box center [146, 198] width 3 height 6
click at [146, 198] on span "1" at bounding box center [146, 198] width 3 height 6
click at [59, 53] on input "*********" at bounding box center [206, 52] width 385 height 12
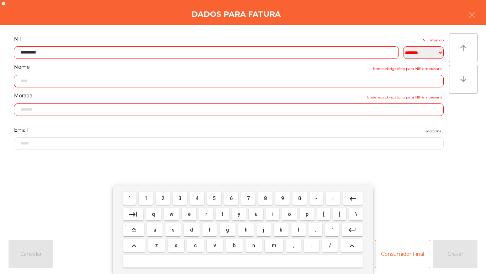
click at [353, 197] on mat-icon "keyboard_backspace" at bounding box center [353, 198] width 9 height 9
click at [215, 197] on span "5" at bounding box center [214, 198] width 3 height 6
type input "*********"
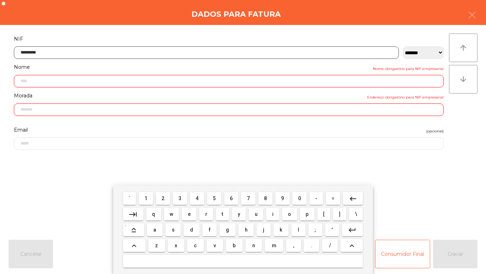
type input "**********"
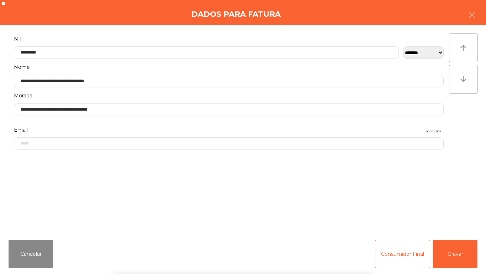
click at [455, 255] on div "` 1 2 3 4 5 6 7 8 9 0 - = keyboard_backspace keyboard_tab q w e r t y u i o p […" at bounding box center [243, 229] width 486 height 88
click at [456, 248] on div "` 1 2 3 4 5 6 7 8 9 0 - = keyboard_backspace keyboard_tab q w e r t y u i o p […" at bounding box center [243, 229] width 486 height 88
click at [452, 252] on button "Gravar" at bounding box center [455, 253] width 45 height 28
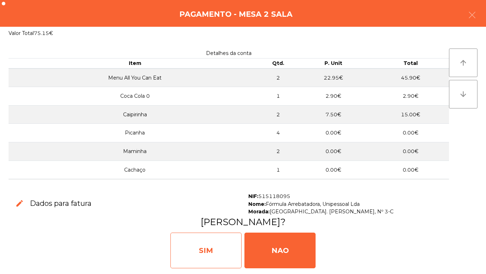
click at [209, 248] on div "SIM" at bounding box center [206, 250] width 71 height 36
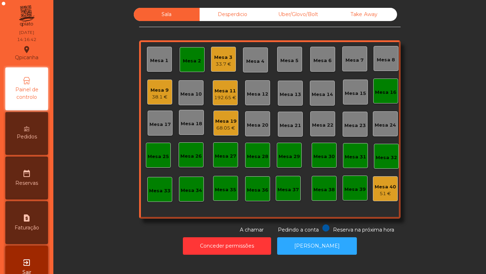
click at [221, 66] on div "33.7 €" at bounding box center [223, 64] width 18 height 7
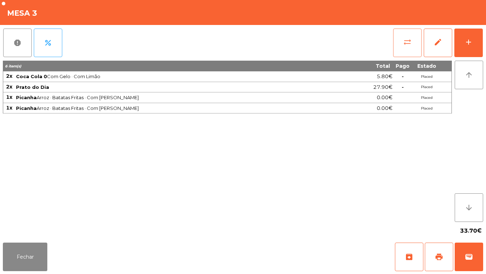
click at [403, 46] on button "sync_alt" at bounding box center [408, 42] width 28 height 28
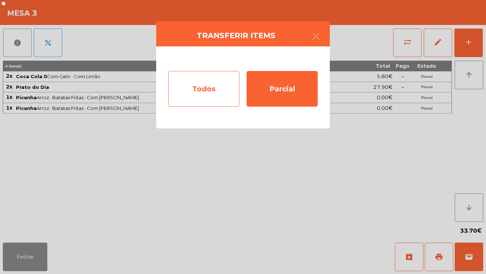
click at [203, 90] on div "Todos" at bounding box center [203, 89] width 71 height 36
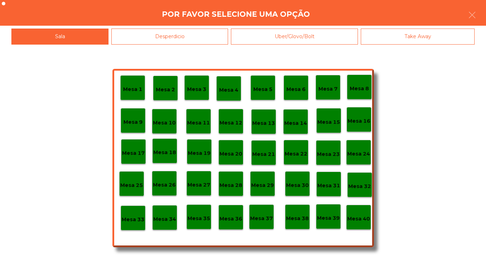
click at [361, 216] on p "Mesa 40" at bounding box center [359, 218] width 23 height 8
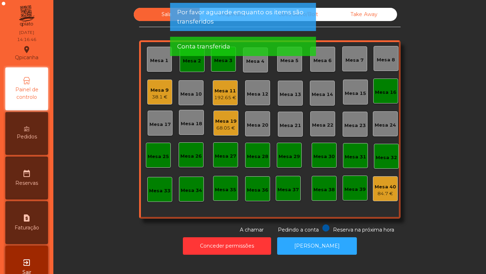
click at [221, 65] on div "Mesa 3" at bounding box center [223, 59] width 25 height 25
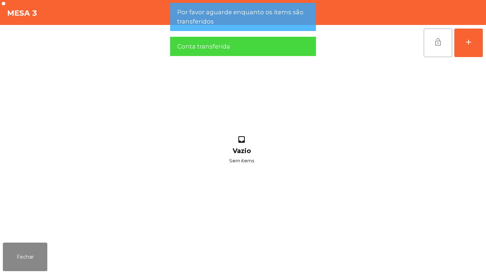
click at [437, 42] on span "lock_open" at bounding box center [438, 42] width 9 height 9
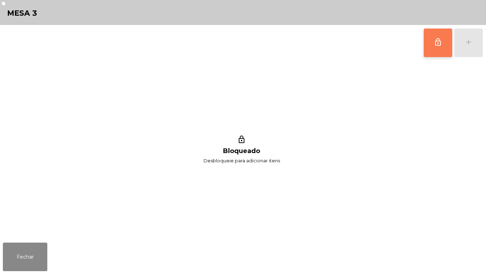
click at [436, 42] on span "lock_outline" at bounding box center [438, 42] width 9 height 9
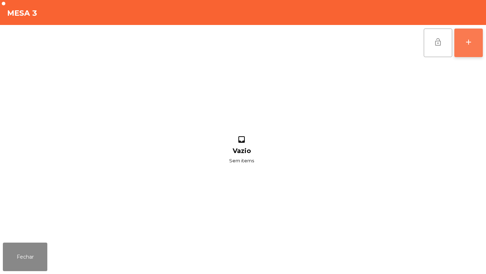
click at [470, 41] on div "add" at bounding box center [469, 42] width 9 height 9
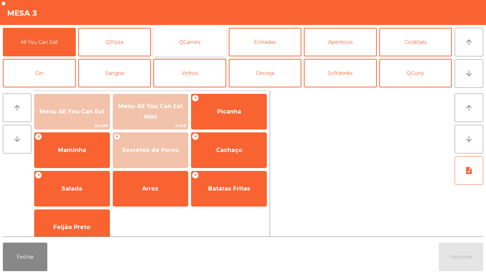
click at [201, 46] on button "QCarnes" at bounding box center [189, 42] width 73 height 28
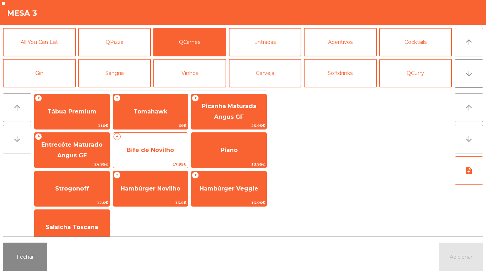
click at [160, 140] on span "Bife de Novilho" at bounding box center [150, 149] width 75 height 19
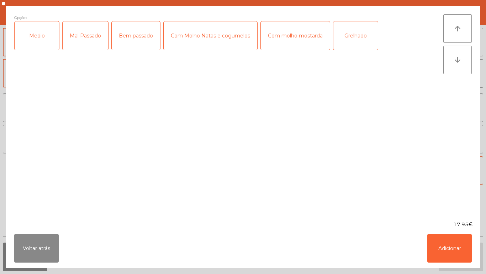
click at [43, 37] on div "Medio" at bounding box center [37, 35] width 45 height 28
click at [444, 241] on button "Adicionar" at bounding box center [450, 248] width 45 height 28
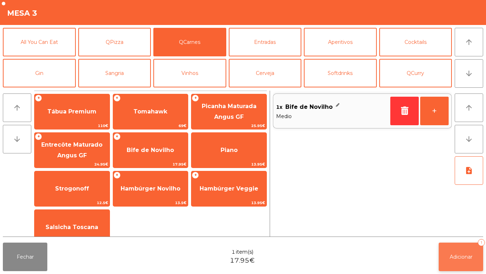
click at [462, 256] on span "Adicionar" at bounding box center [461, 256] width 23 height 6
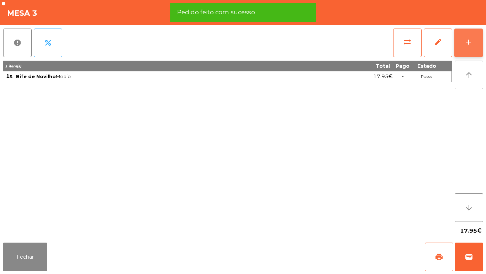
click at [457, 37] on button "add" at bounding box center [469, 42] width 28 height 28
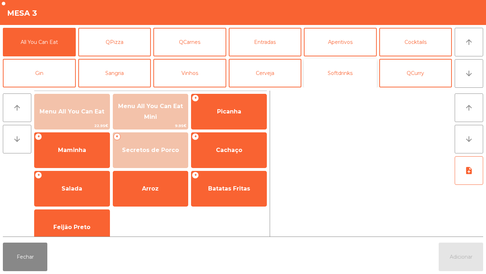
click at [334, 74] on button "Softdrinks" at bounding box center [340, 73] width 73 height 28
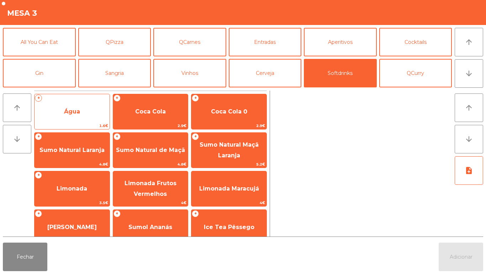
click at [81, 115] on span "Água" at bounding box center [72, 111] width 75 height 19
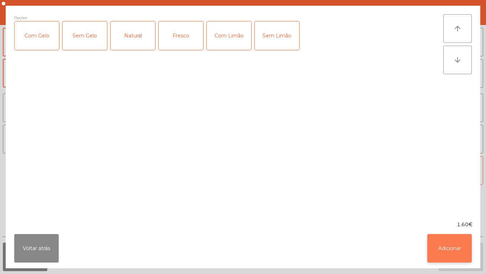
click at [448, 243] on button "Adicionar" at bounding box center [450, 248] width 45 height 28
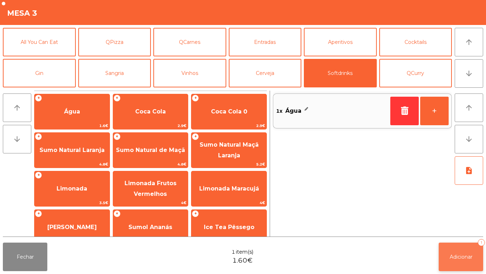
click at [464, 252] on button "Adicionar 1" at bounding box center [461, 256] width 45 height 28
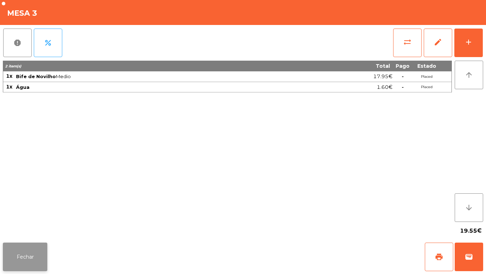
click at [27, 249] on button "Fechar" at bounding box center [25, 256] width 45 height 28
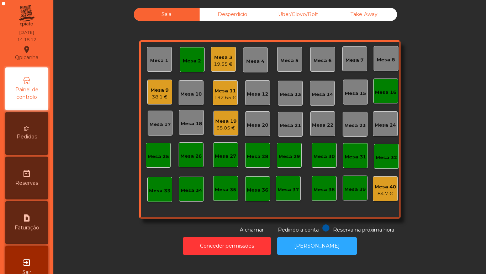
click at [222, 94] on div "192.65 €" at bounding box center [225, 97] width 22 height 7
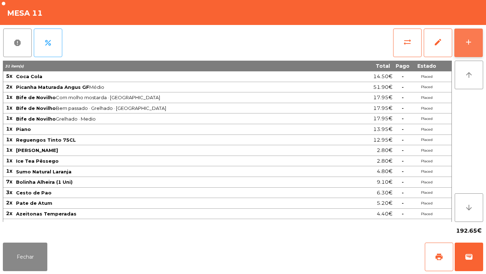
click at [467, 34] on button "add" at bounding box center [469, 42] width 28 height 28
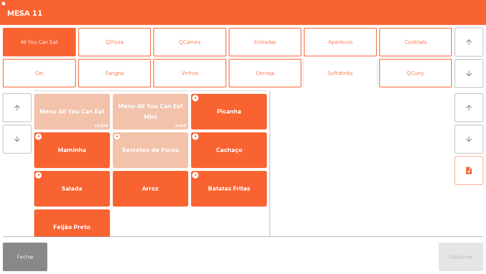
click at [346, 72] on button "Softdrinks" at bounding box center [340, 73] width 73 height 28
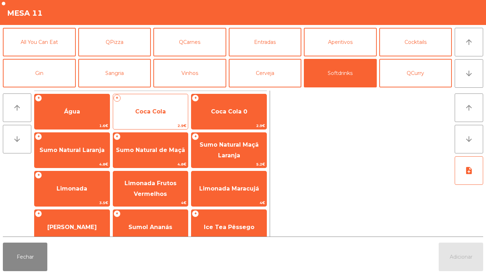
click at [153, 111] on span "Coca Cola" at bounding box center [150, 111] width 31 height 7
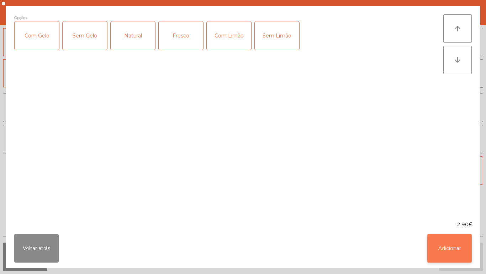
click at [453, 241] on button "Adicionar" at bounding box center [450, 248] width 45 height 28
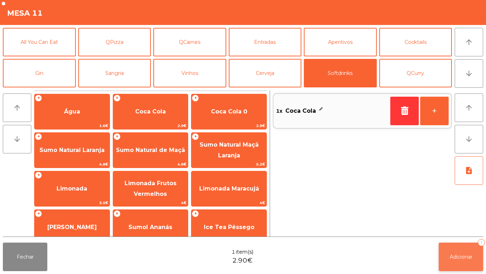
click at [465, 254] on span "Adicionar" at bounding box center [461, 256] width 23 height 6
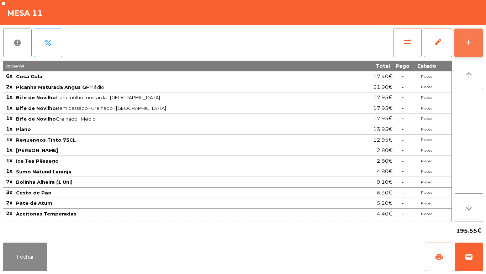
click at [464, 40] on button "add" at bounding box center [469, 42] width 28 height 28
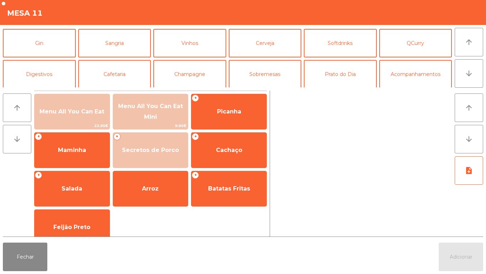
scroll to position [31, 0]
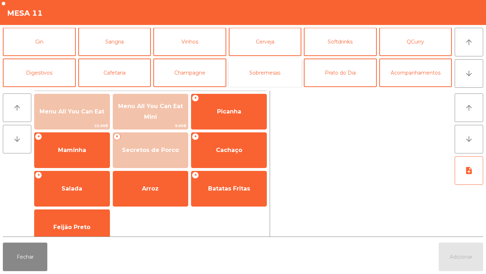
click at [267, 76] on button "Sobremesas" at bounding box center [265, 72] width 73 height 28
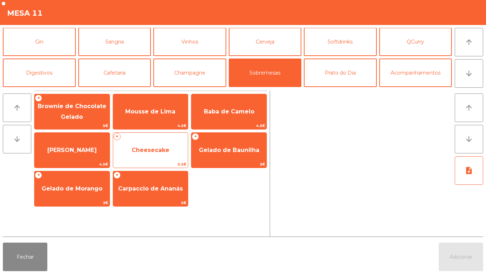
click at [162, 147] on span "Cheesecake" at bounding box center [151, 149] width 38 height 7
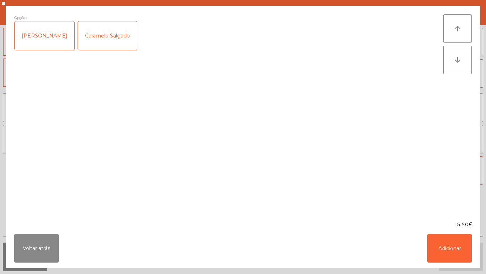
click at [53, 40] on div "[PERSON_NAME]" at bounding box center [45, 35] width 60 height 28
click at [438, 256] on button "Adicionar" at bounding box center [450, 248] width 45 height 28
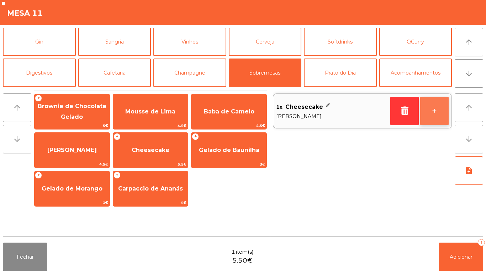
click at [428, 111] on button "+" at bounding box center [435, 111] width 28 height 28
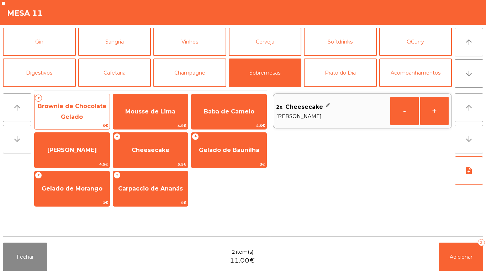
click at [79, 111] on span "Brownie de Chocolate Gelado" at bounding box center [72, 112] width 75 height 30
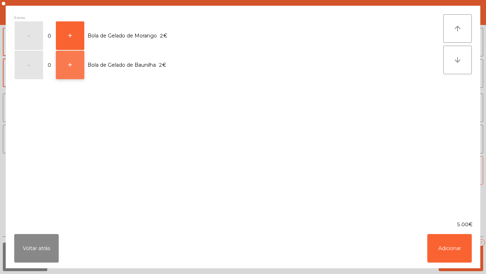
click at [73, 67] on button "+" at bounding box center [70, 65] width 28 height 28
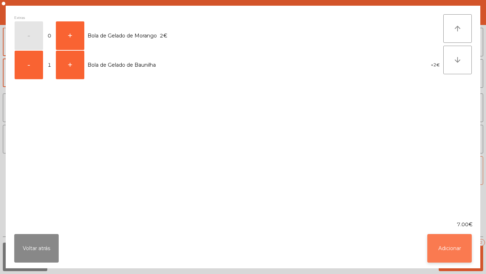
click at [442, 243] on button "Adicionar" at bounding box center [450, 248] width 45 height 28
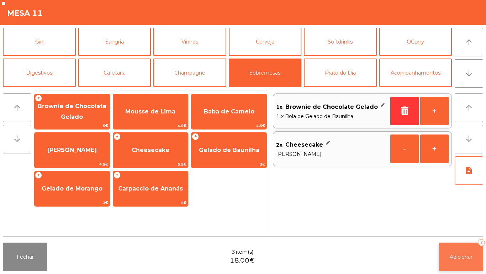
click at [464, 245] on button "Adicionar 3" at bounding box center [461, 256] width 45 height 28
